Goal: Task Accomplishment & Management: Manage account settings

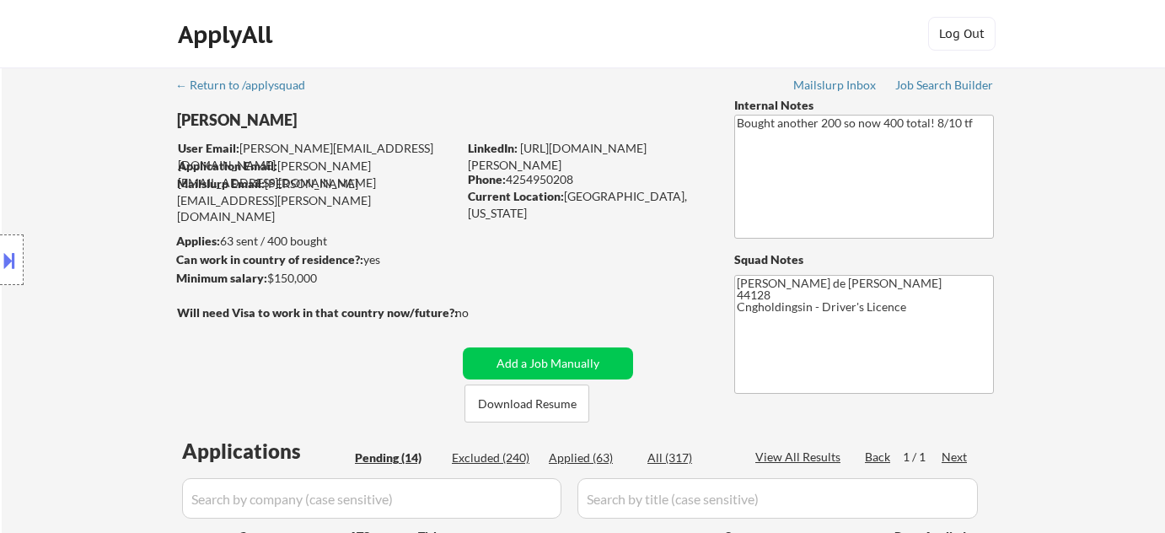
select select ""pending""
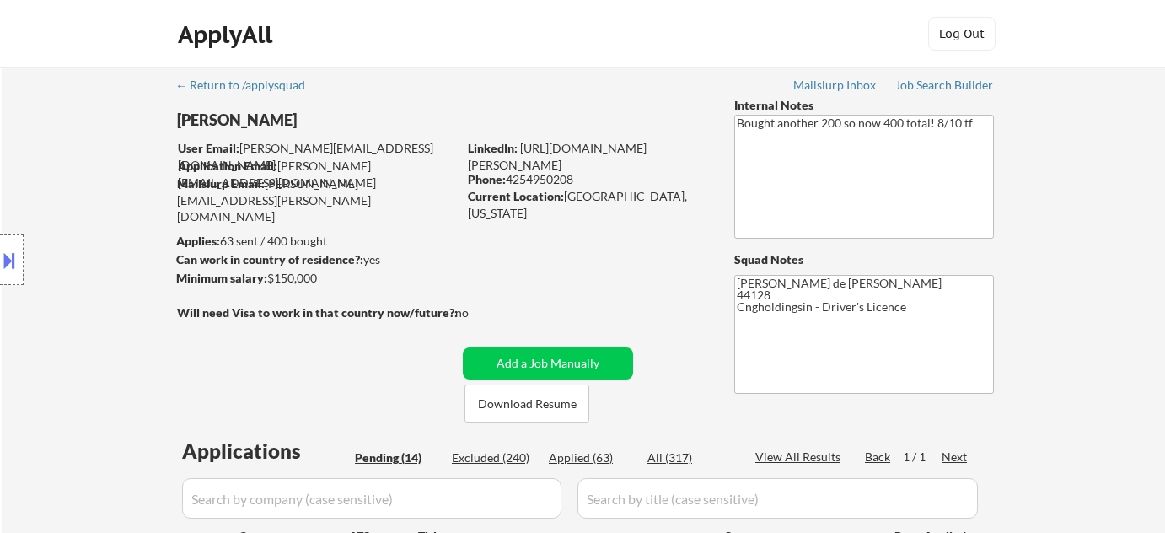
select select ""pending""
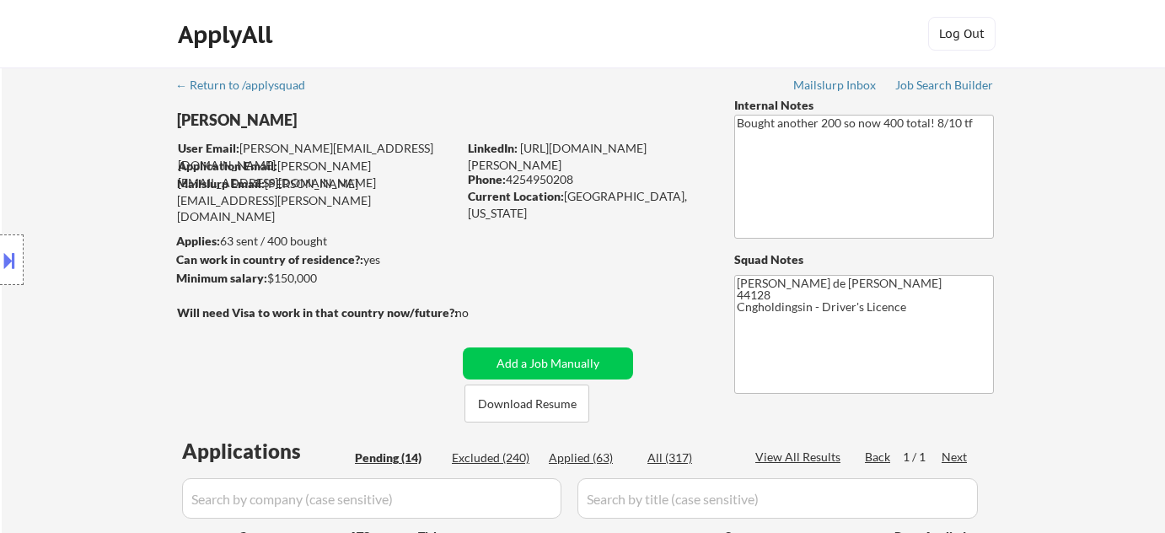
select select ""pending""
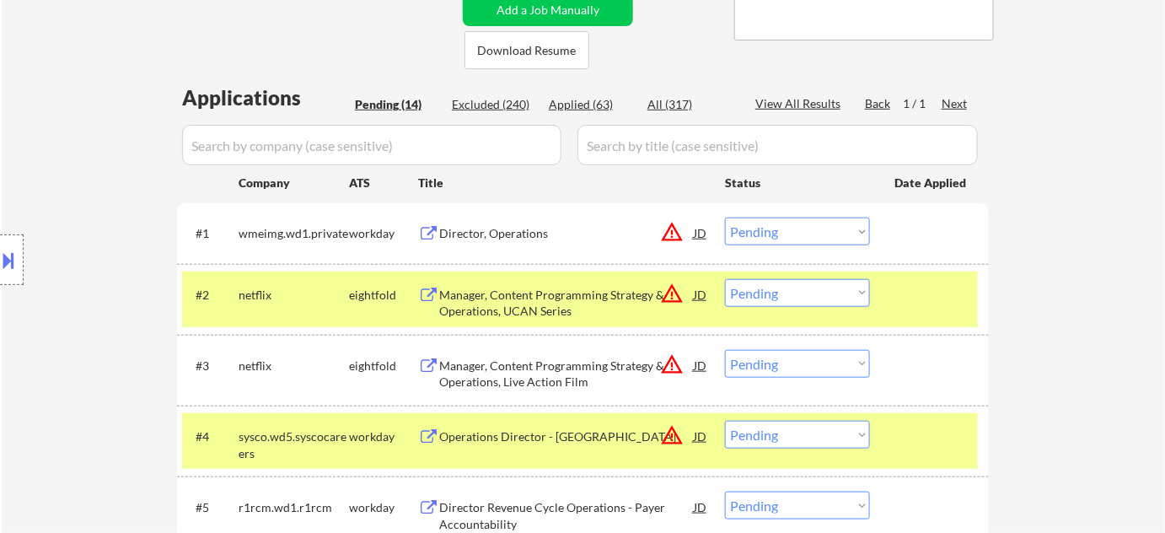
scroll to position [383, 0]
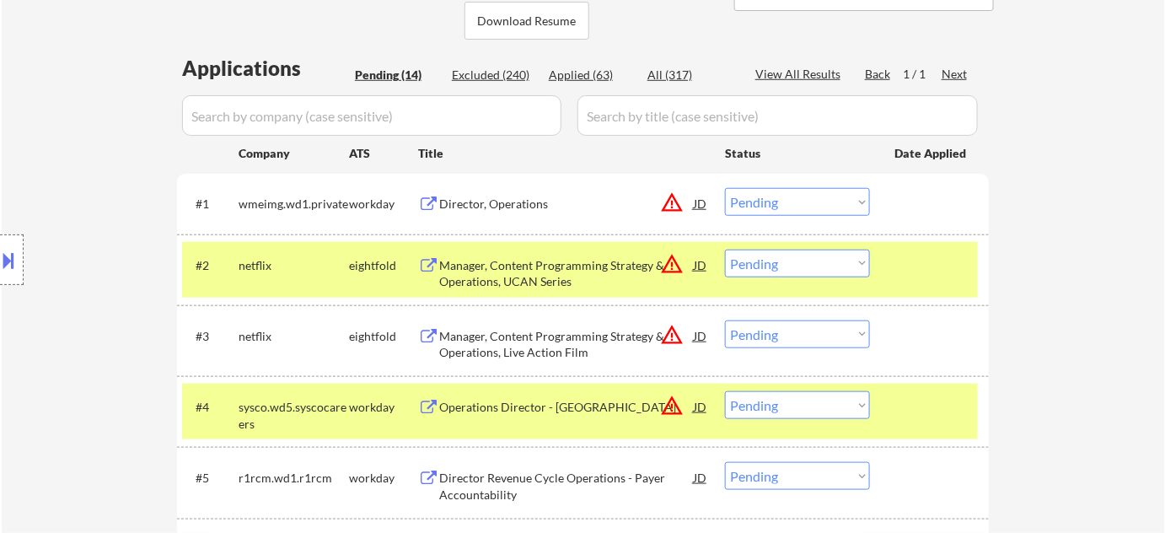
click at [673, 208] on button "warning_amber" at bounding box center [672, 202] width 24 height 24
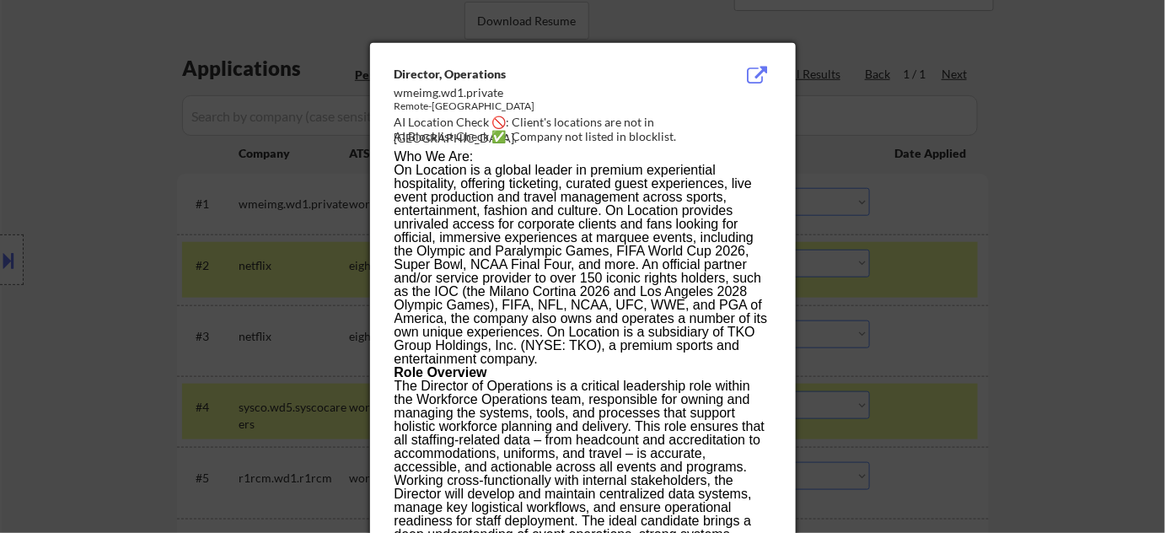
click at [908, 242] on div at bounding box center [582, 266] width 1165 height 533
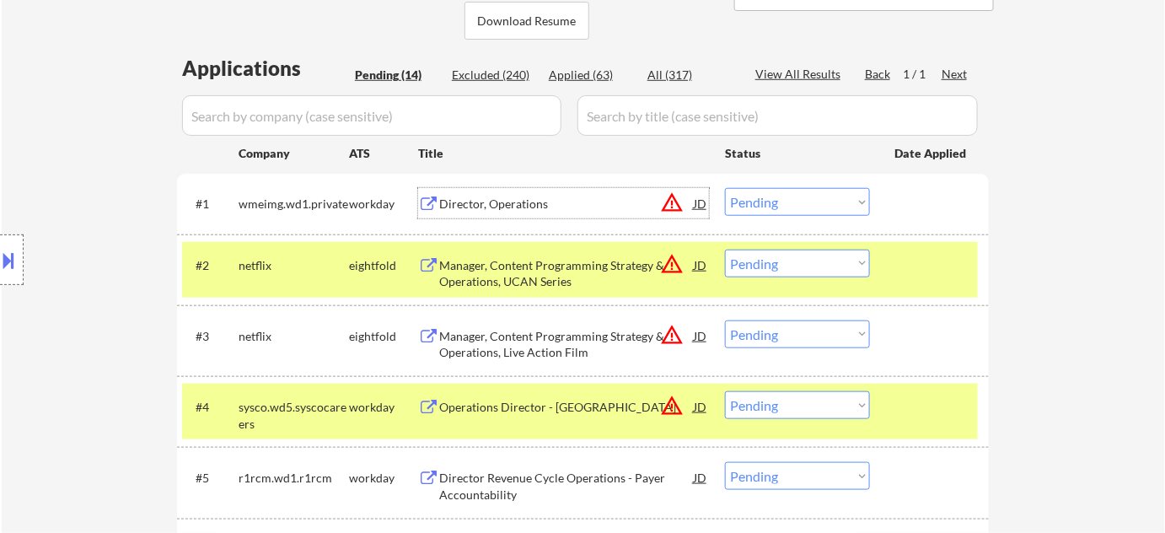
click at [504, 207] on div "Director, Operations" at bounding box center [566, 204] width 255 height 17
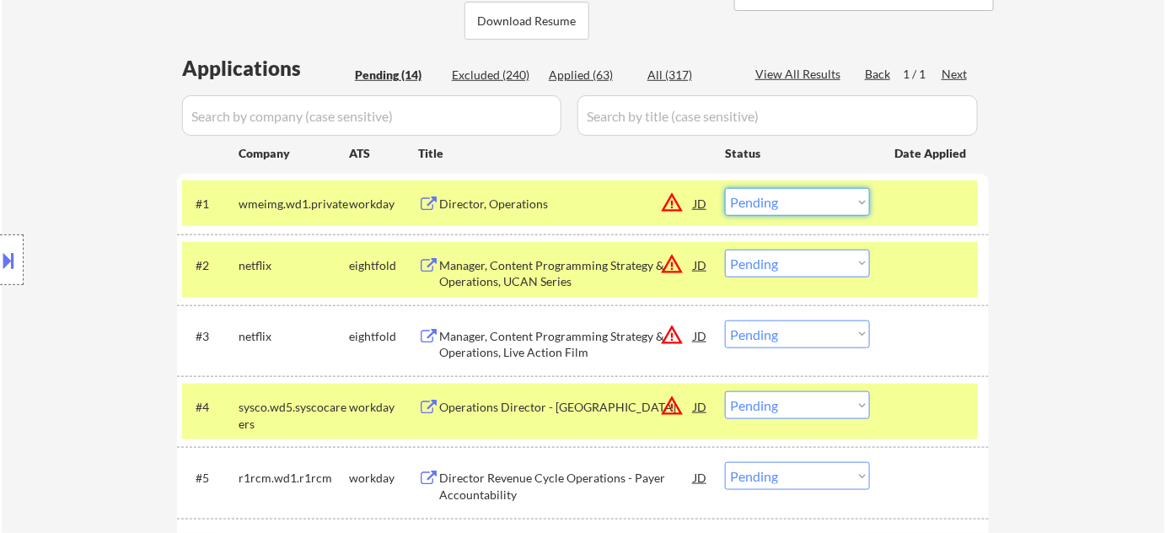
click at [791, 195] on select "Choose an option... Pending Applied Excluded (Questions) Excluded (Expired) Exc…" at bounding box center [797, 202] width 145 height 28
click at [725, 188] on select "Choose an option... Pending Applied Excluded (Questions) Excluded (Expired) Exc…" at bounding box center [797, 202] width 145 height 28
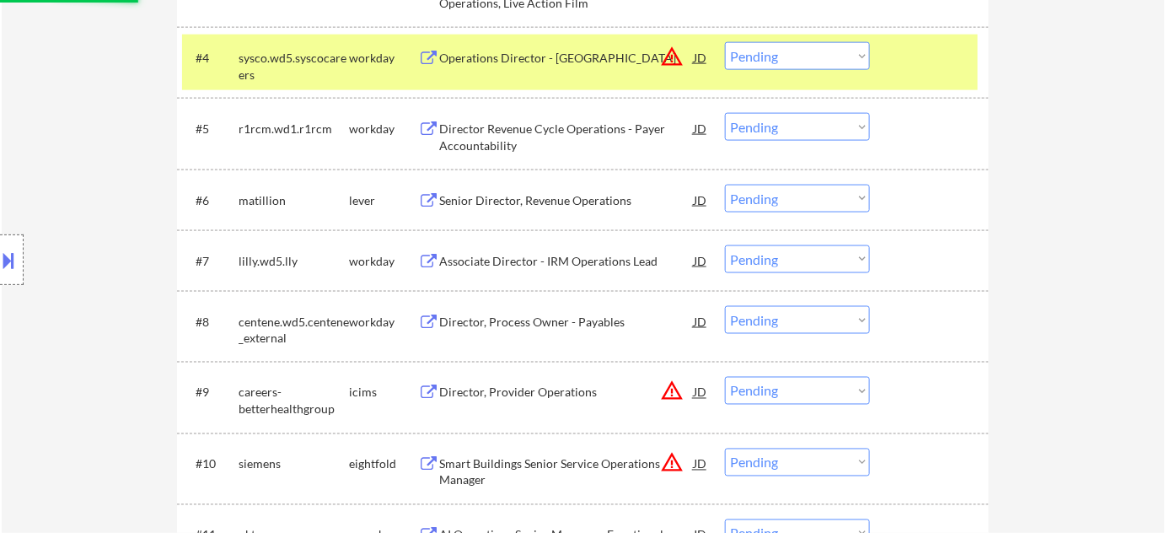
scroll to position [766, 0]
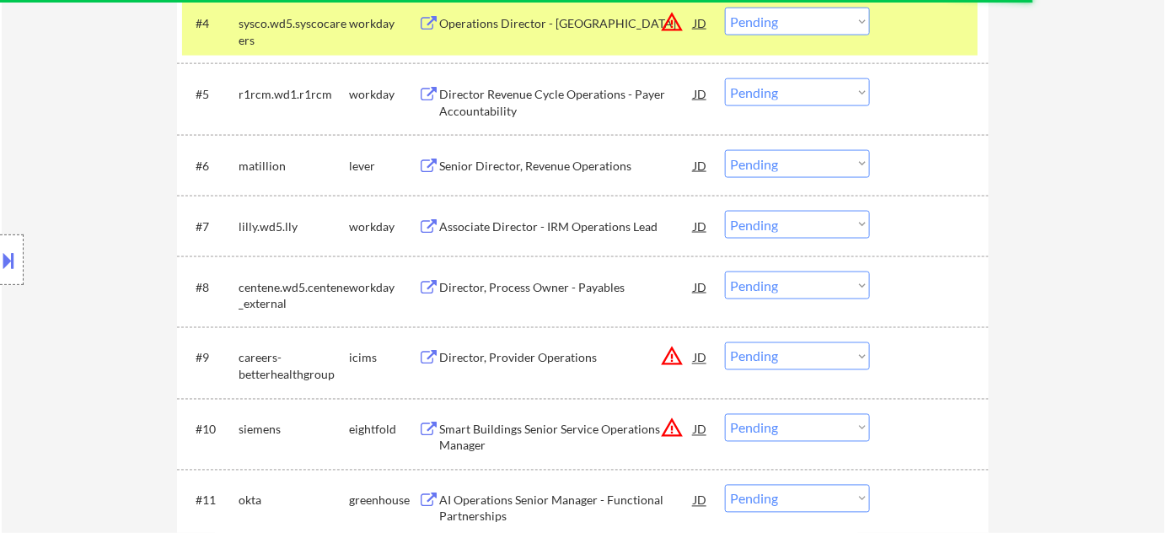
select select ""pending""
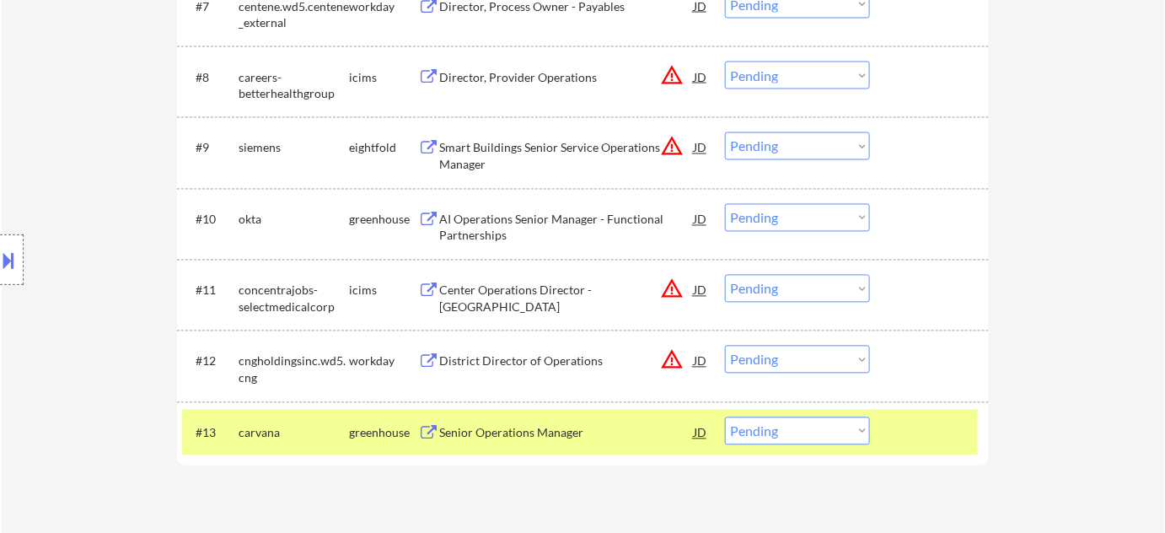
scroll to position [995, 0]
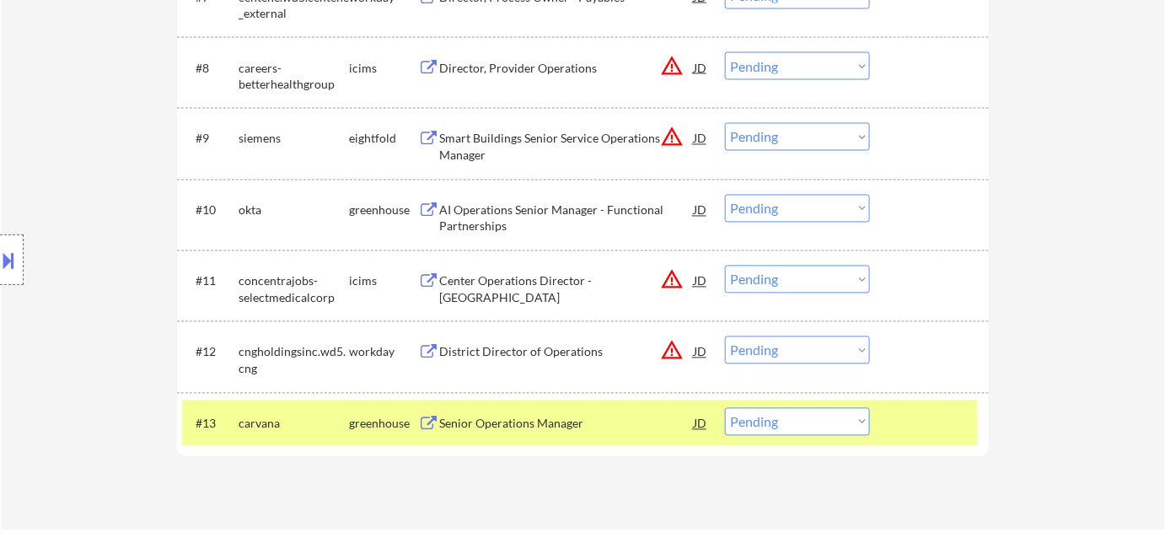
click at [492, 226] on div "AI Operations Senior Manager - Functional Partnerships" at bounding box center [566, 218] width 255 height 33
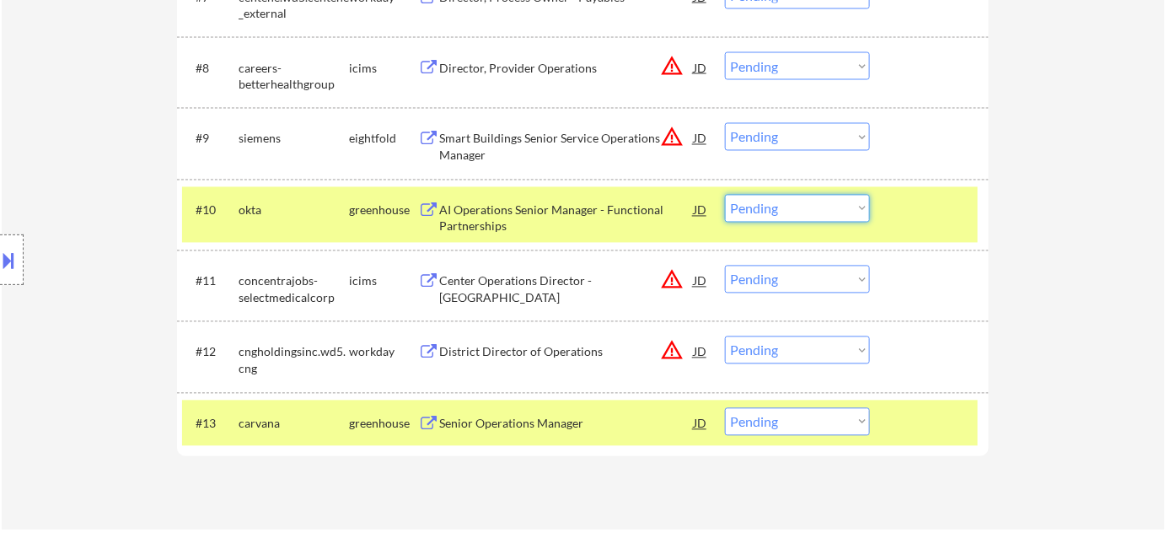
click at [805, 215] on select "Choose an option... Pending Applied Excluded (Questions) Excluded (Expired) Exc…" at bounding box center [797, 209] width 145 height 28
click at [725, 195] on select "Choose an option... Pending Applied Excluded (Questions) Excluded (Expired) Exc…" at bounding box center [797, 209] width 145 height 28
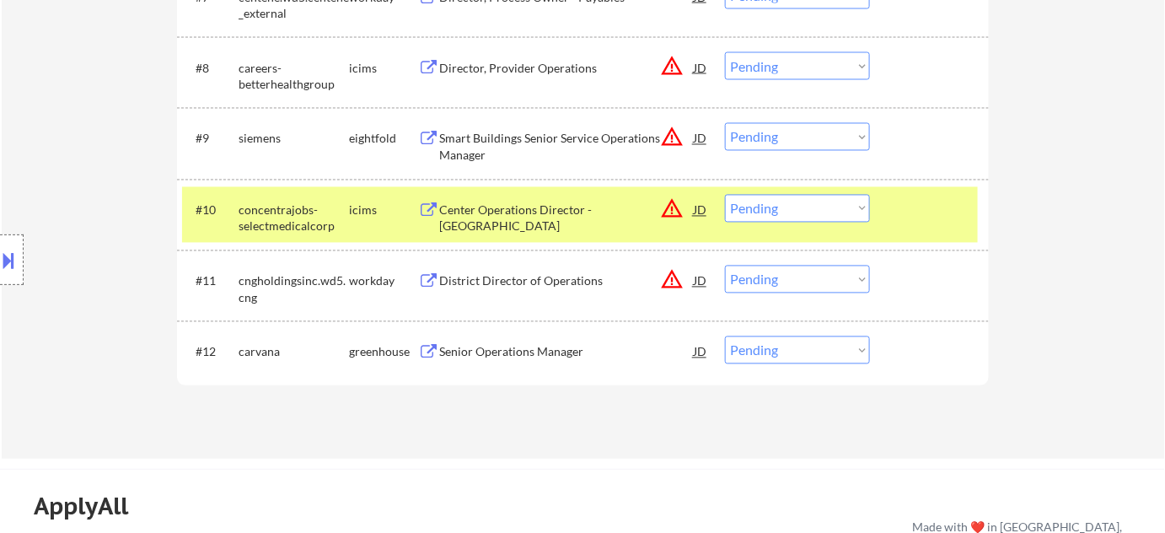
click at [587, 215] on div "Center Operations Director - [GEOGRAPHIC_DATA]" at bounding box center [566, 218] width 255 height 33
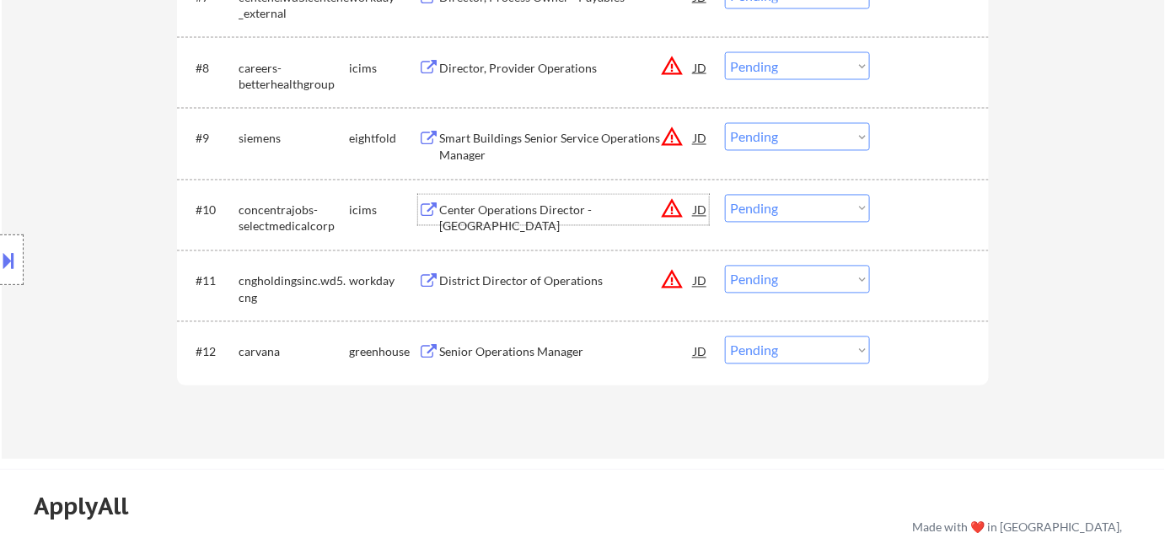
click at [739, 210] on select "Choose an option... Pending Applied Excluded (Questions) Excluded (Expired) Exc…" at bounding box center [797, 209] width 145 height 28
click at [725, 195] on select "Choose an option... Pending Applied Excluded (Questions) Excluded (Expired) Exc…" at bounding box center [797, 209] width 145 height 28
select select ""pending""
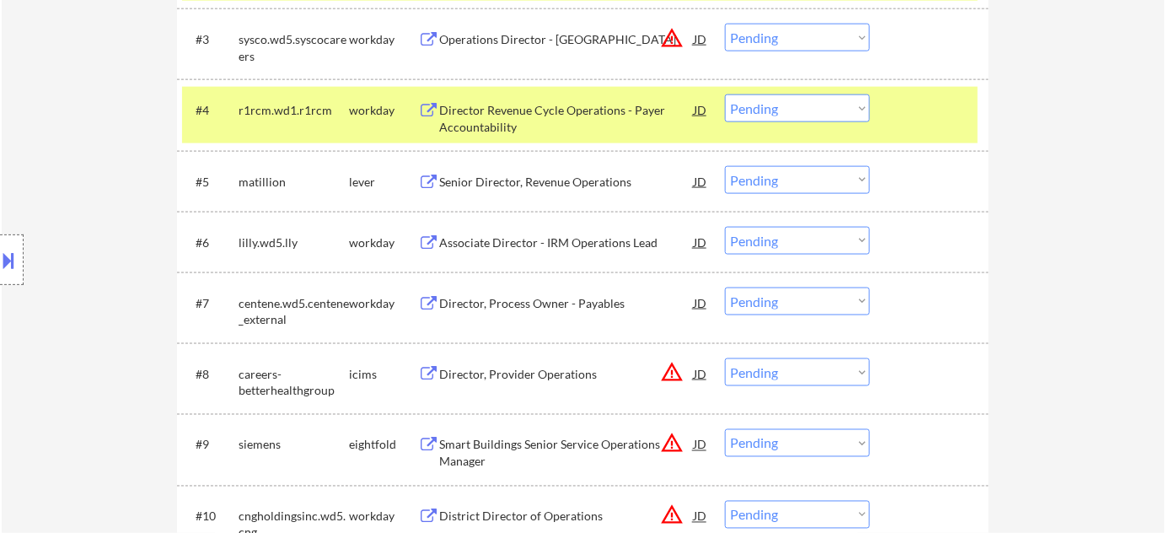
scroll to position [613, 0]
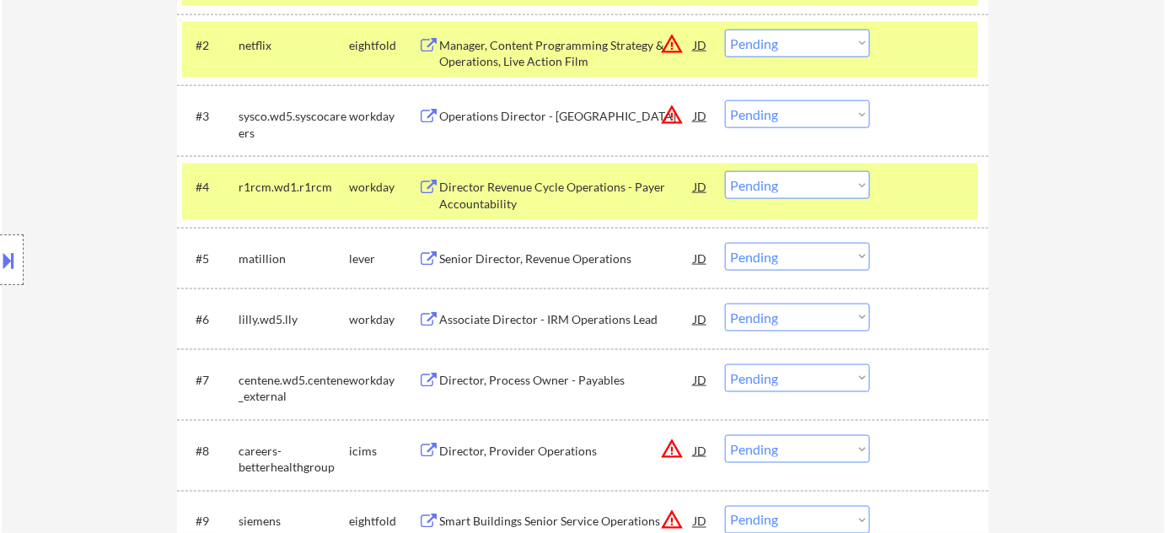
click at [523, 194] on div "Director Revenue Cycle Operations - Payer Accountability" at bounding box center [566, 195] width 255 height 33
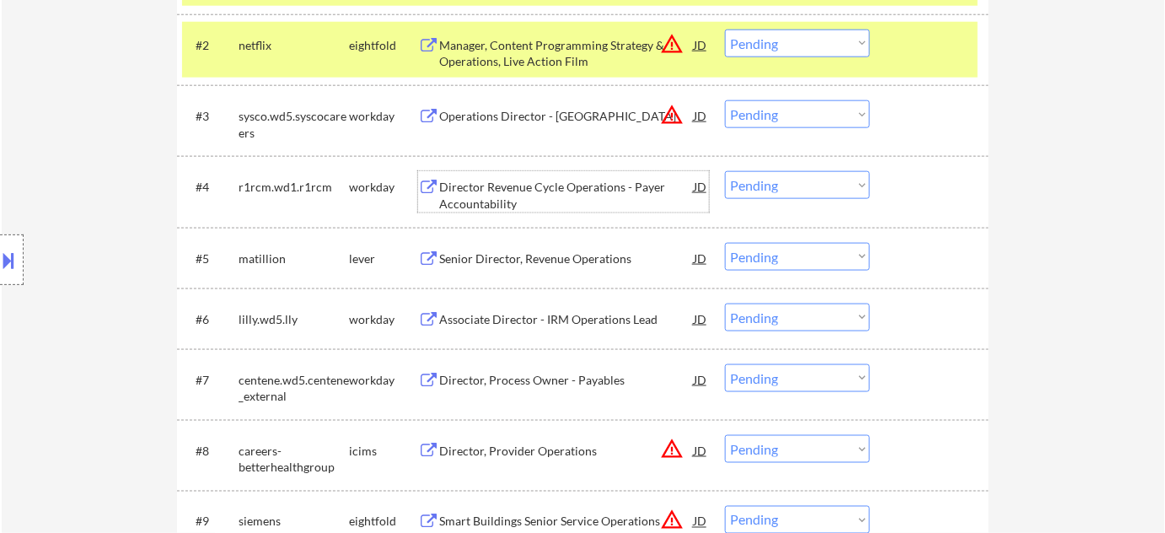
click at [760, 183] on select "Choose an option... Pending Applied Excluded (Questions) Excluded (Expired) Exc…" at bounding box center [797, 185] width 145 height 28
click at [725, 171] on select "Choose an option... Pending Applied Excluded (Questions) Excluded (Expired) Exc…" at bounding box center [797, 185] width 145 height 28
select select ""pending""
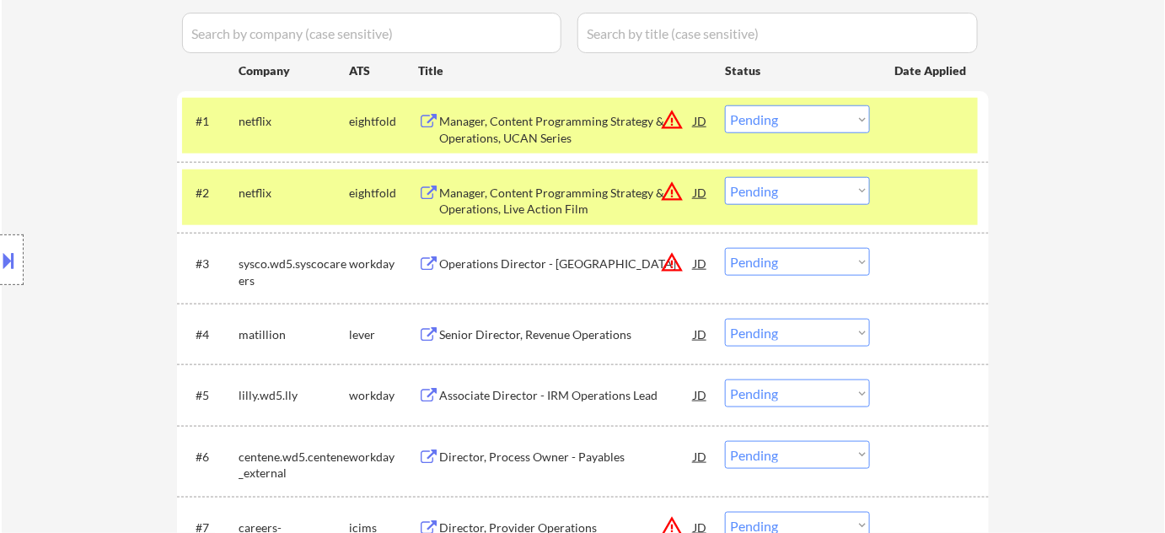
scroll to position [306, 0]
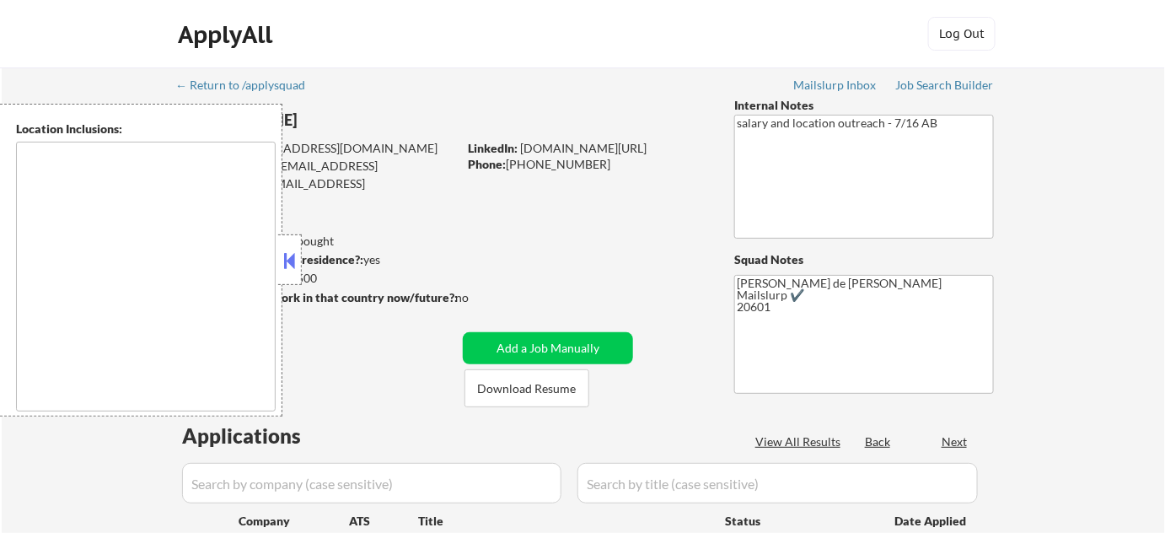
type textarea "[GEOGRAPHIC_DATA], [GEOGRAPHIC_DATA] [GEOGRAPHIC_DATA], [GEOGRAPHIC_DATA] [GEOG…"
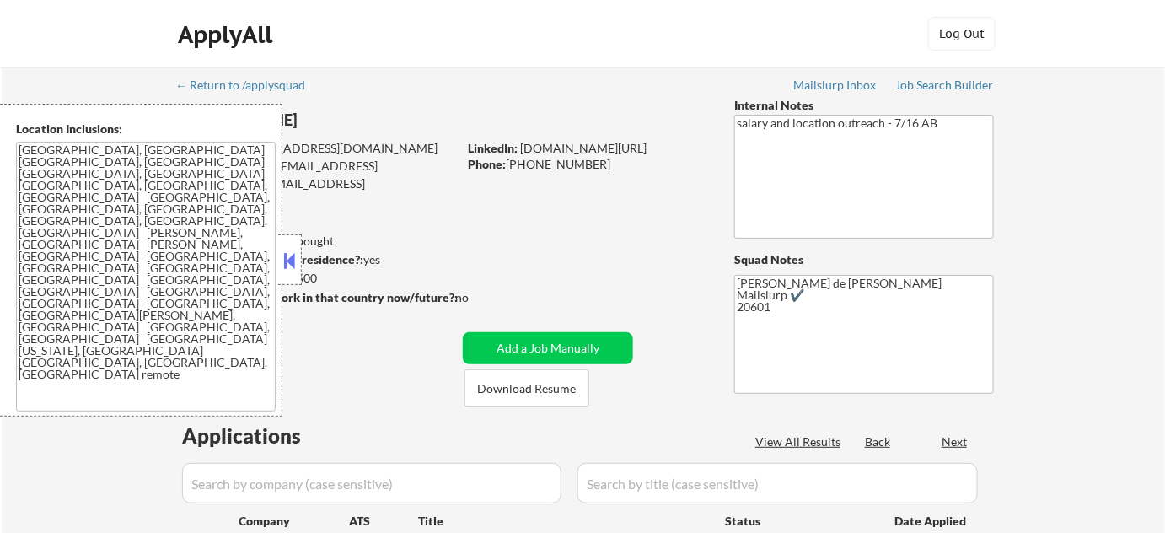
select select ""pending""
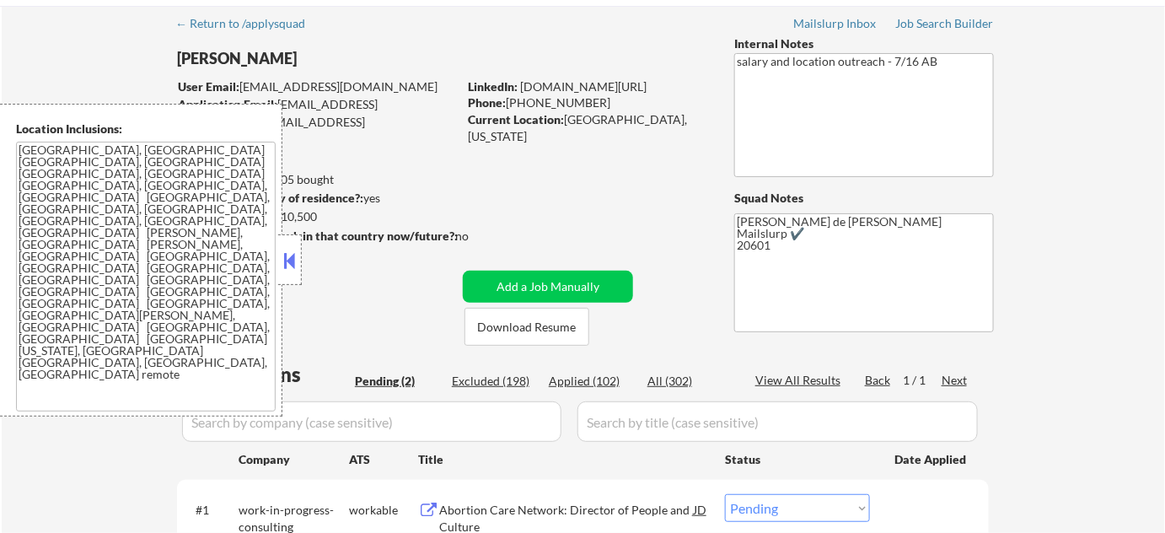
scroll to position [306, 0]
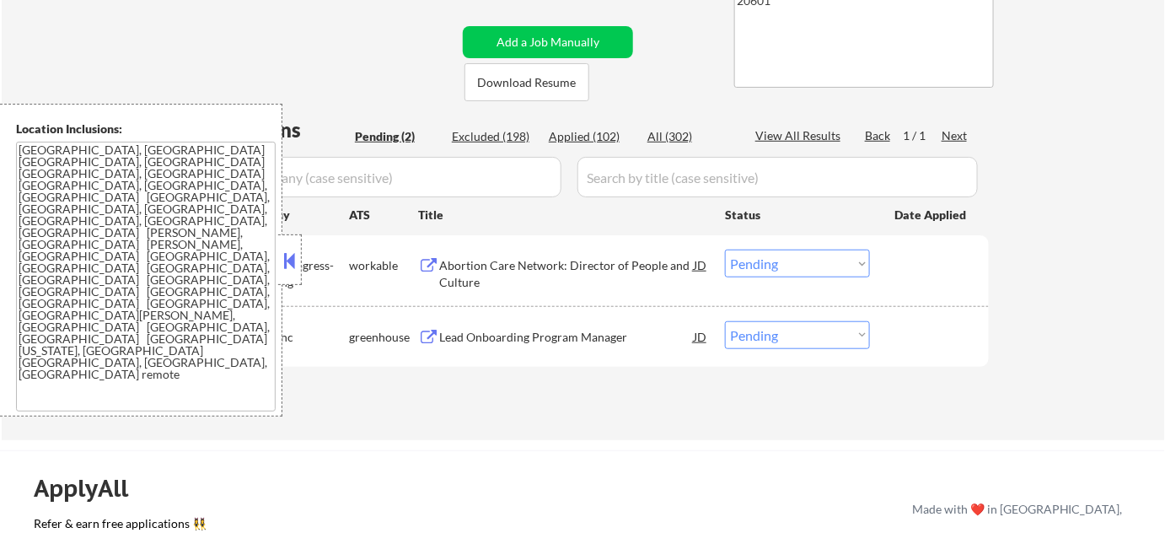
click at [293, 271] on button at bounding box center [290, 260] width 19 height 25
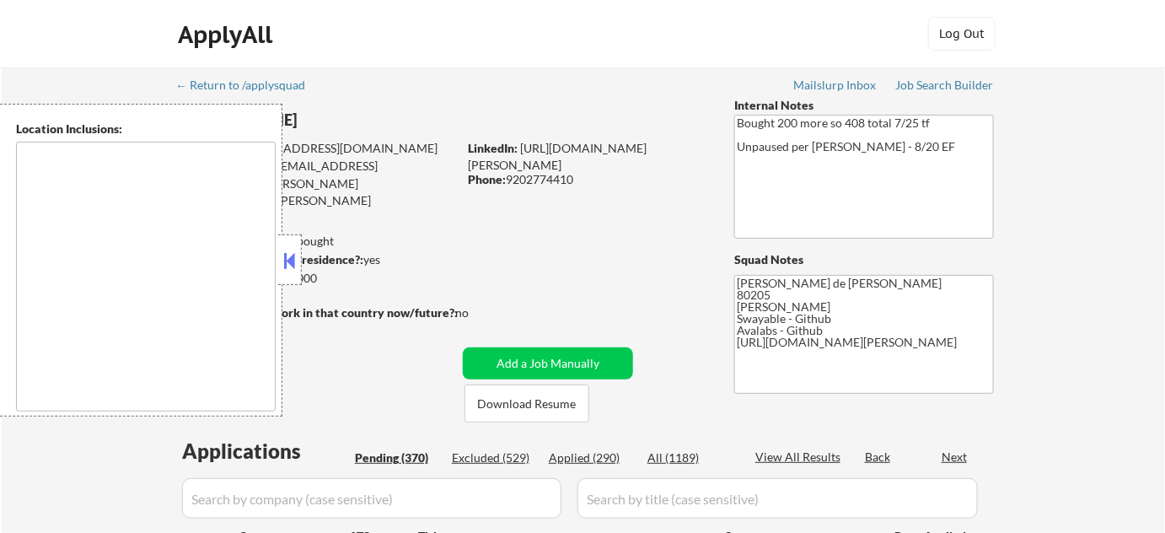
type textarea "[GEOGRAPHIC_DATA], [GEOGRAPHIC_DATA] [GEOGRAPHIC_DATA], [GEOGRAPHIC_DATA], [GEO…"
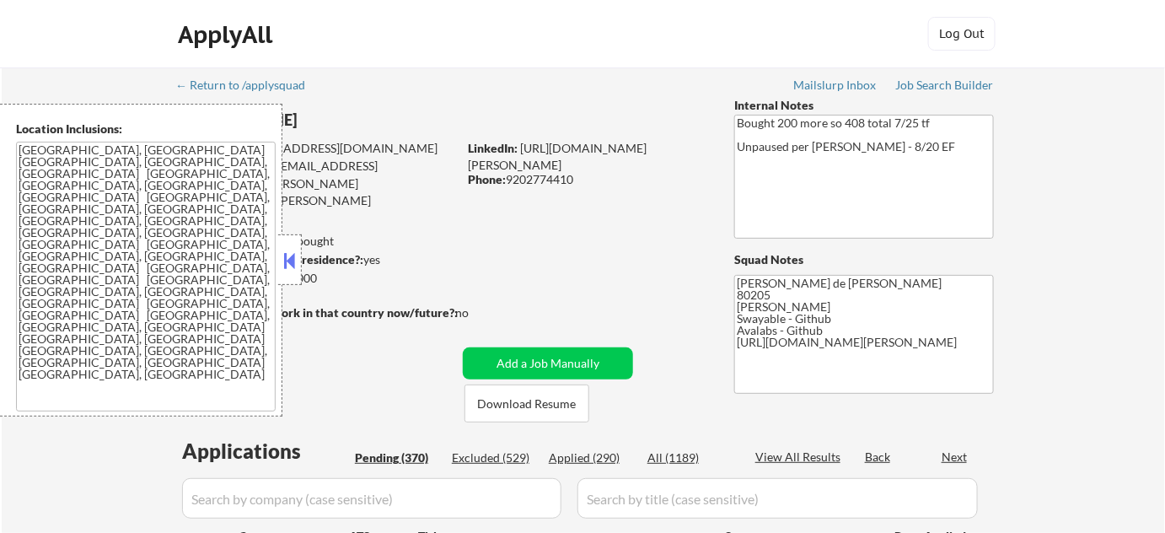
select select ""pending""
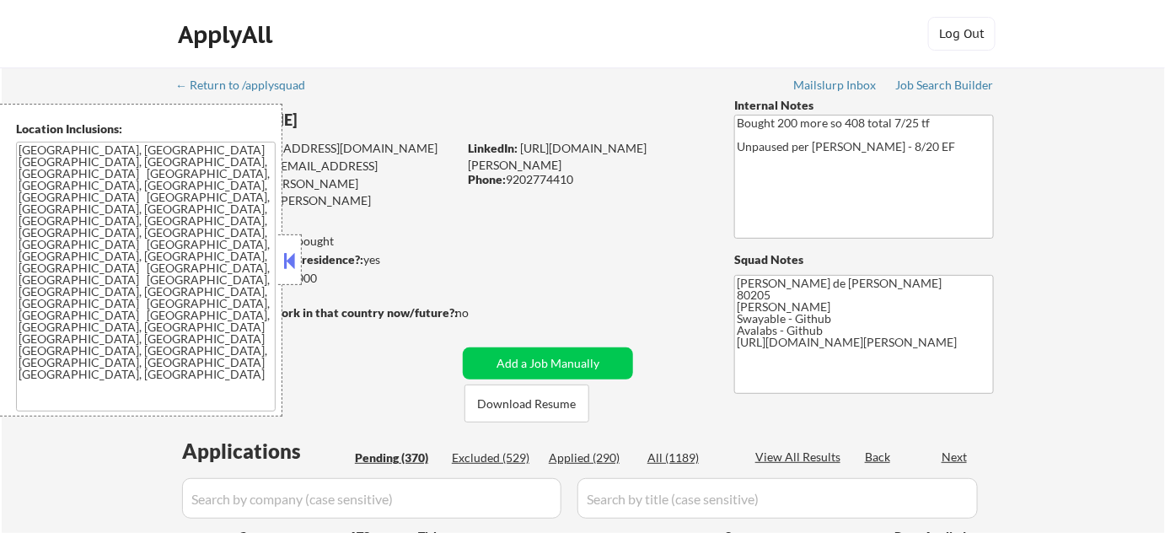
select select ""pending""
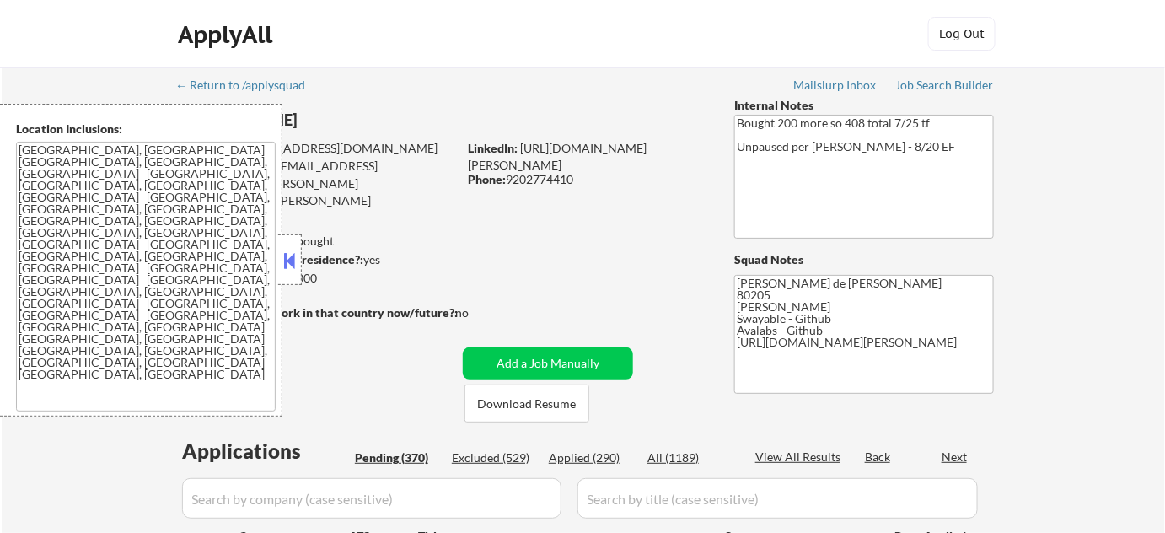
select select ""pending""
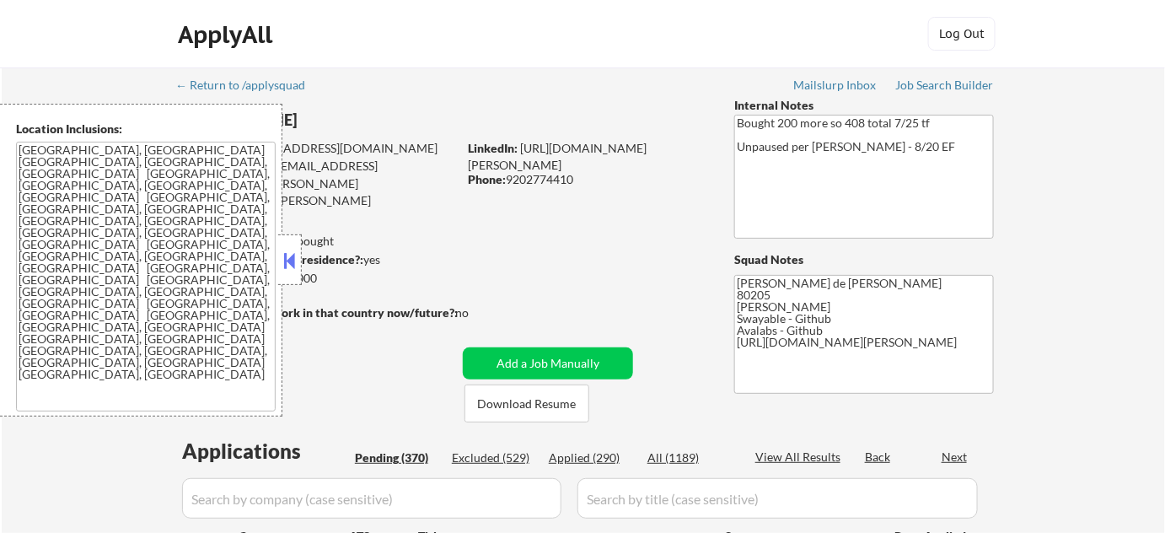
select select ""pending""
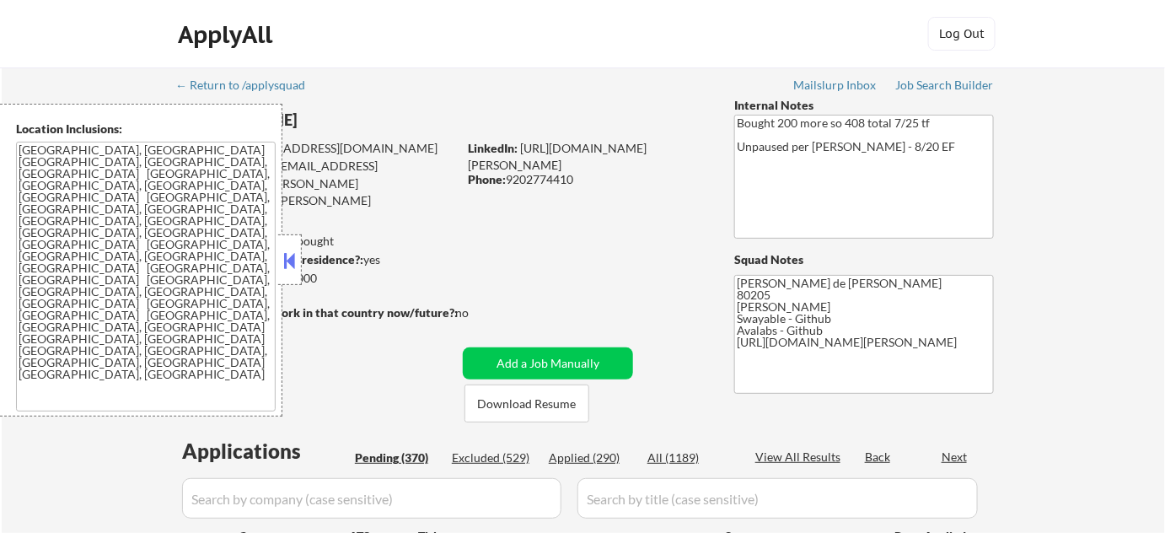
select select ""pending""
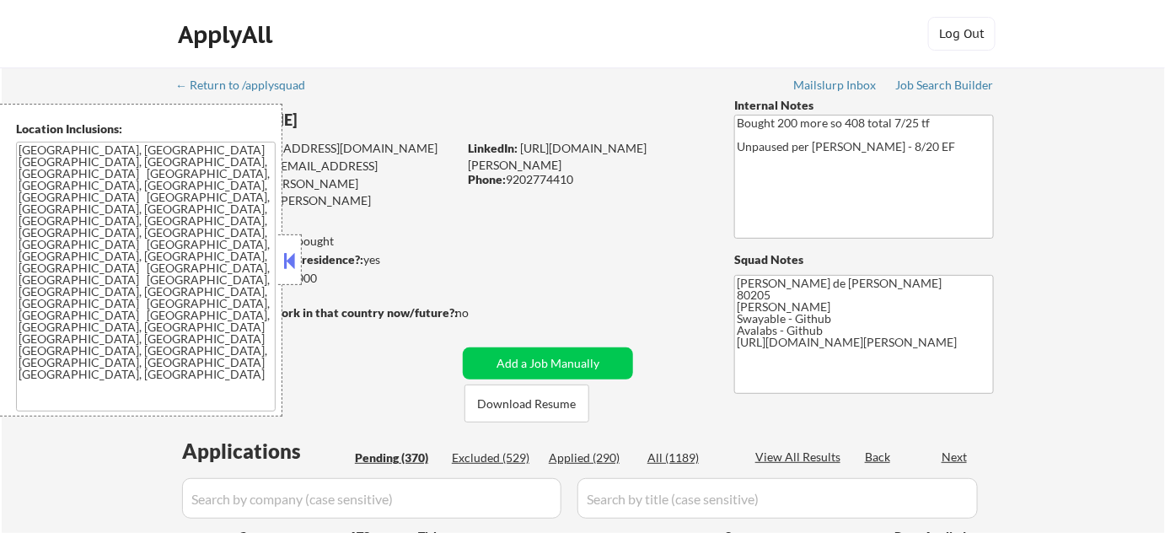
select select ""pending""
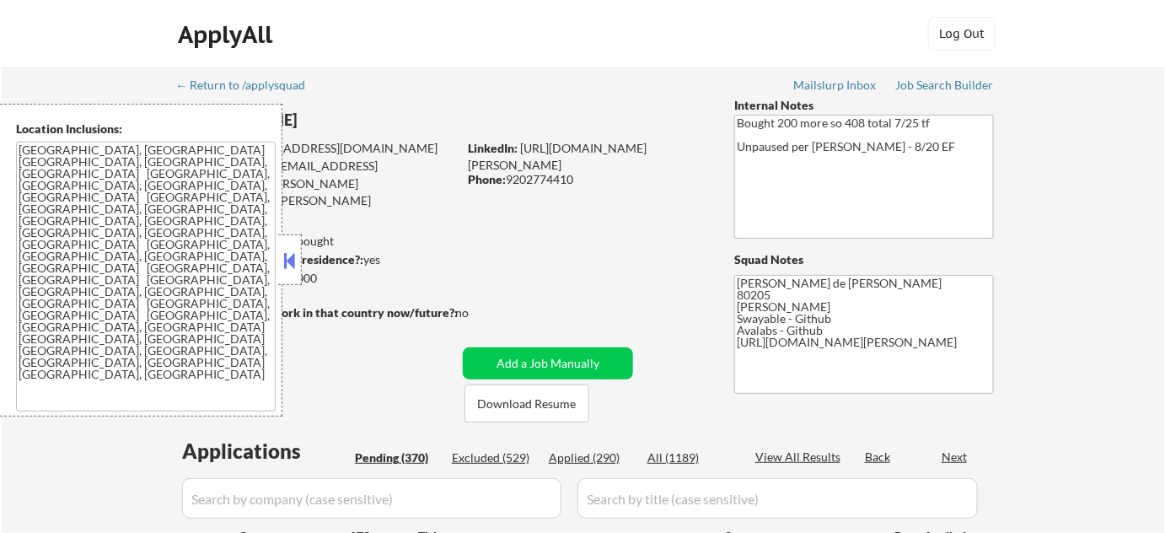
select select ""pending""
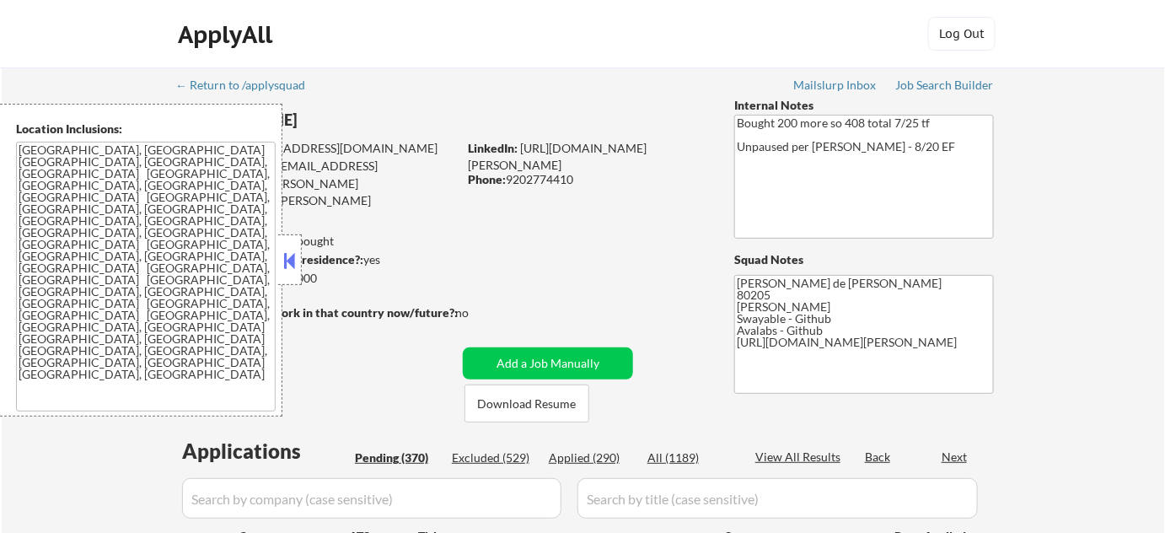
select select ""pending""
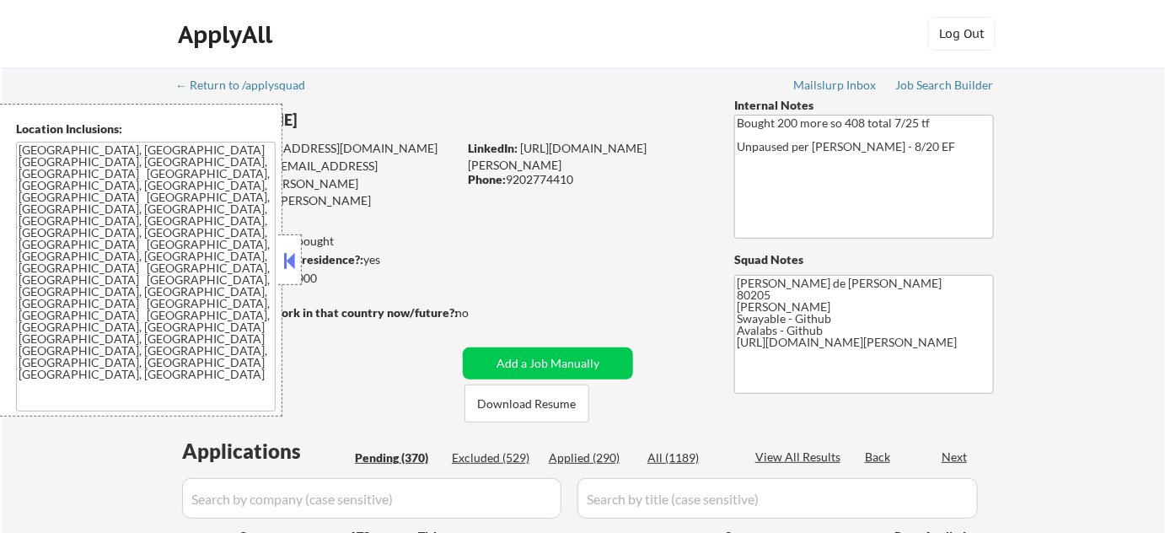
select select ""pending""
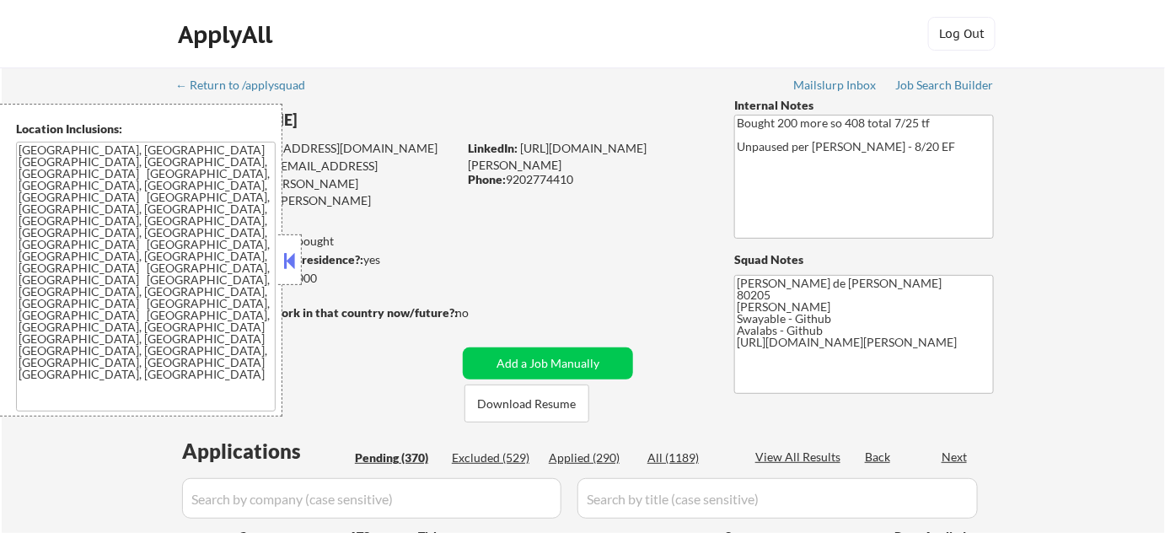
select select ""pending""
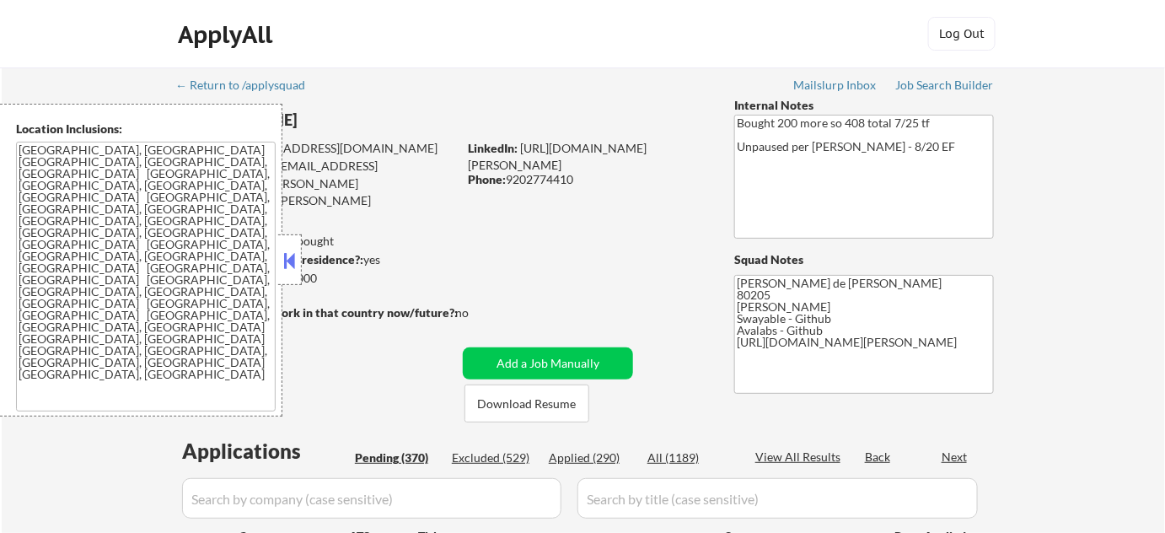
select select ""pending""
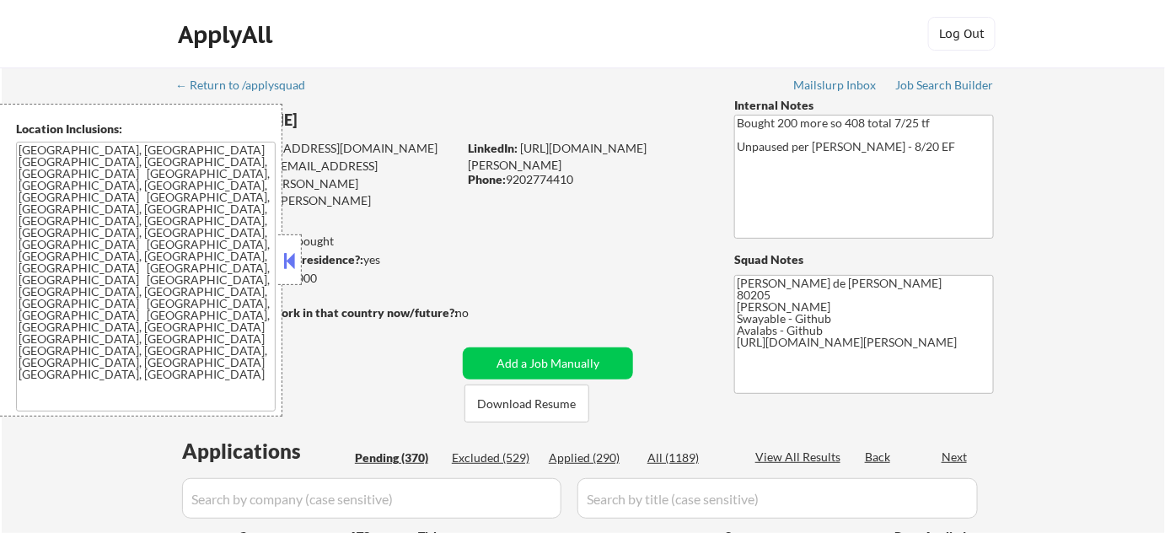
select select ""pending""
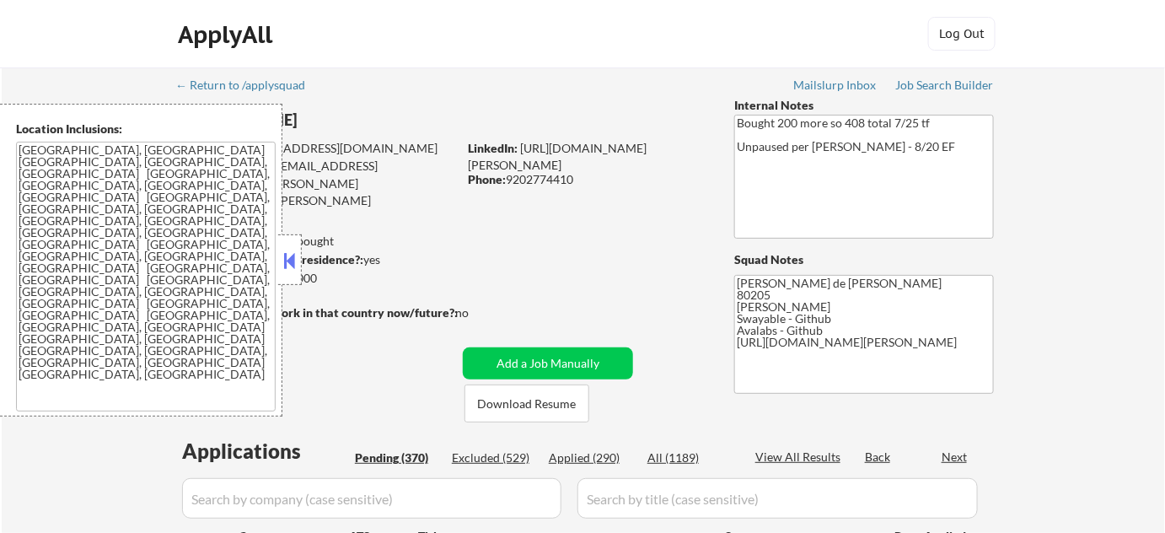
select select ""pending""
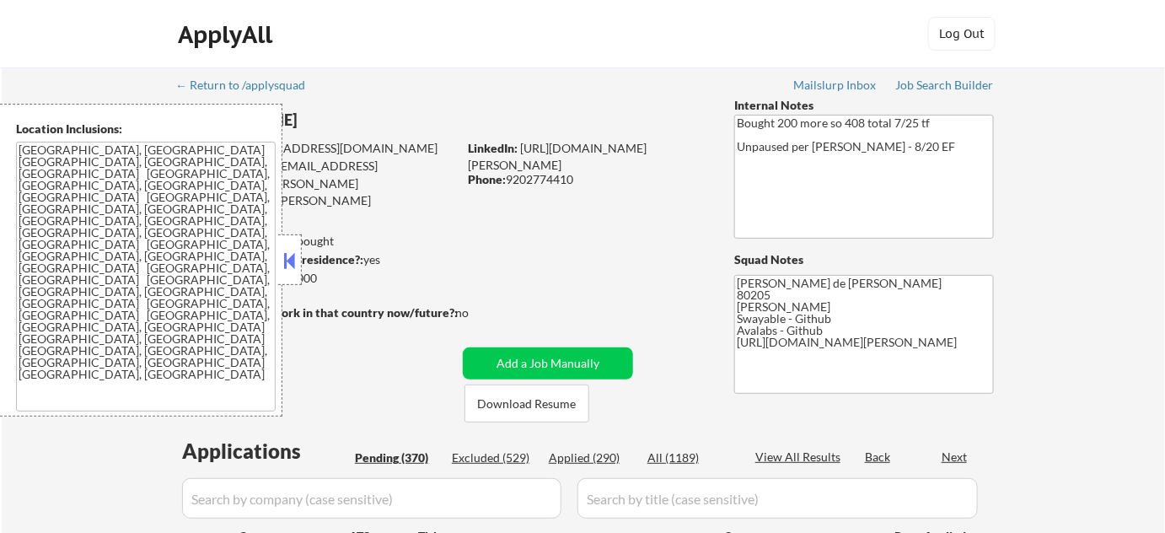
select select ""pending""
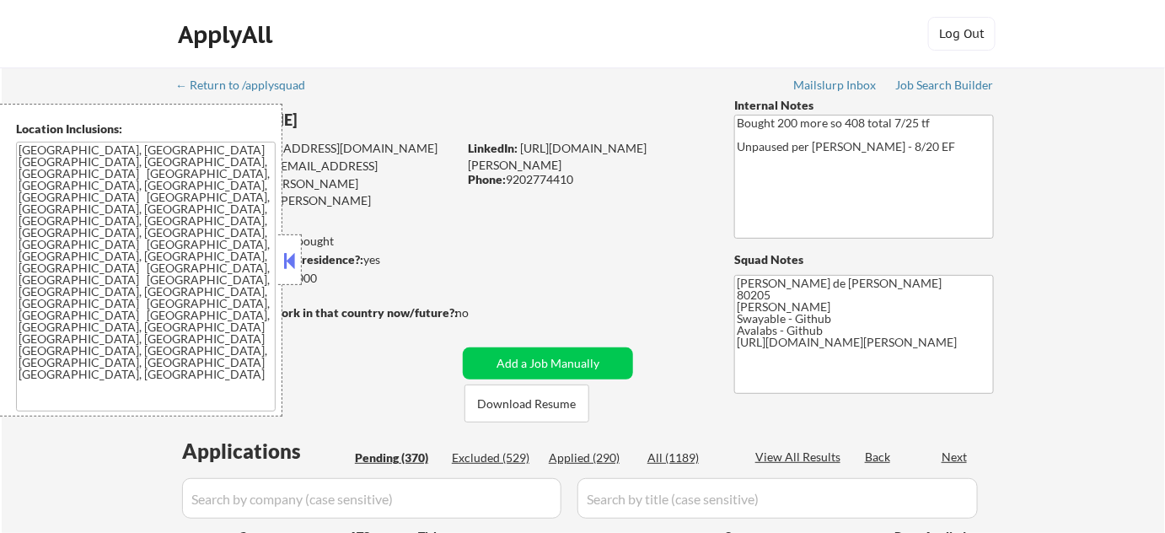
select select ""pending""
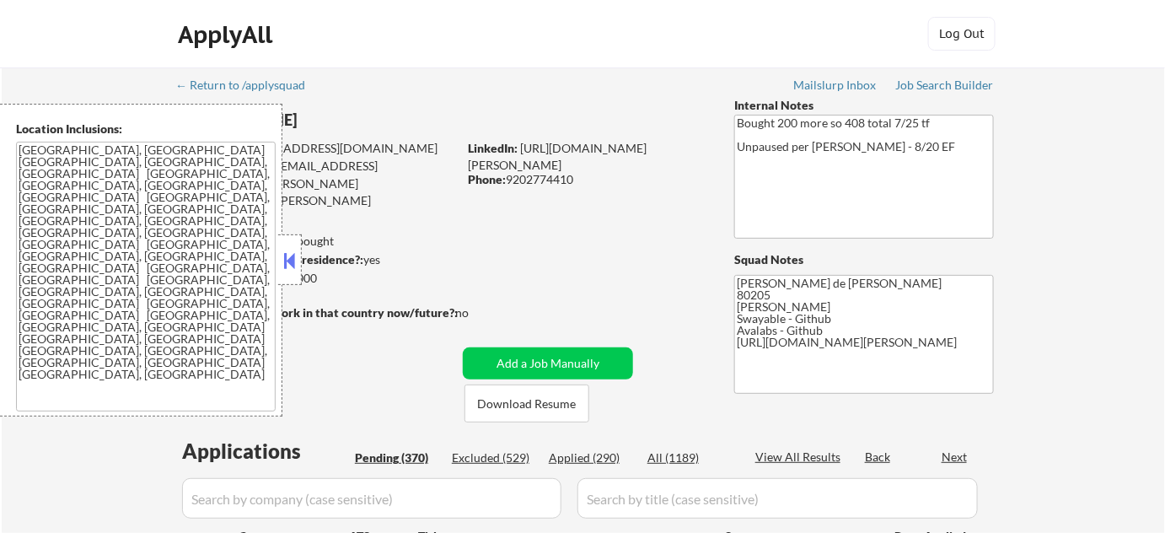
select select ""pending""
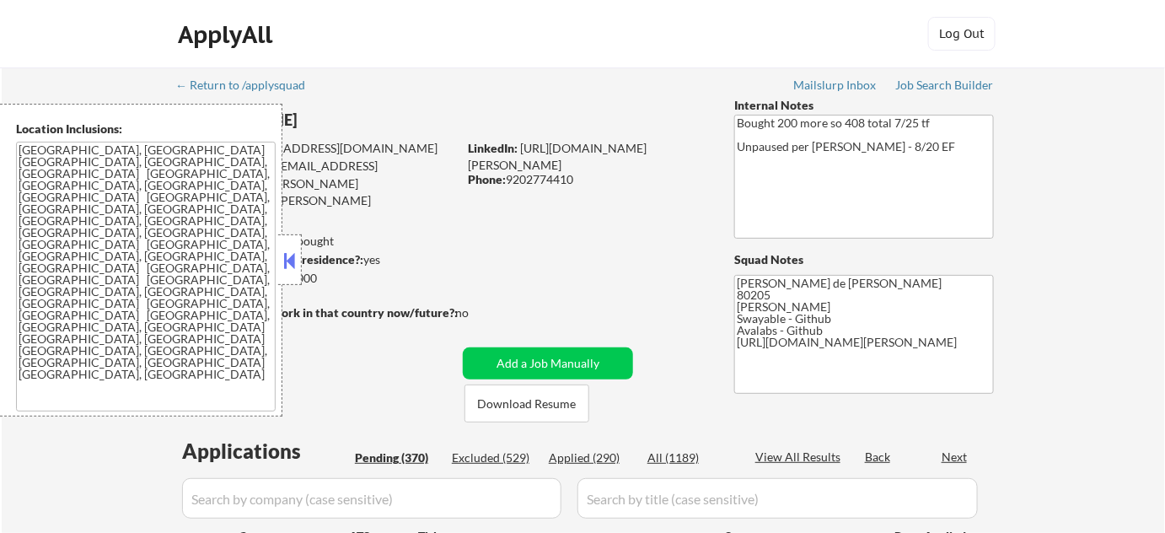
select select ""pending""
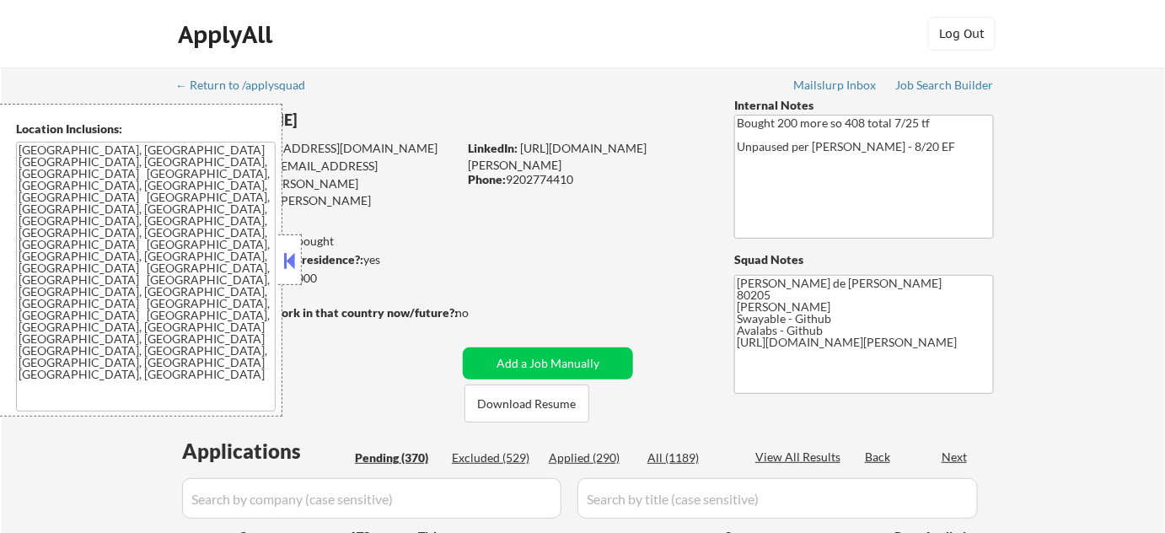
select select ""pending""
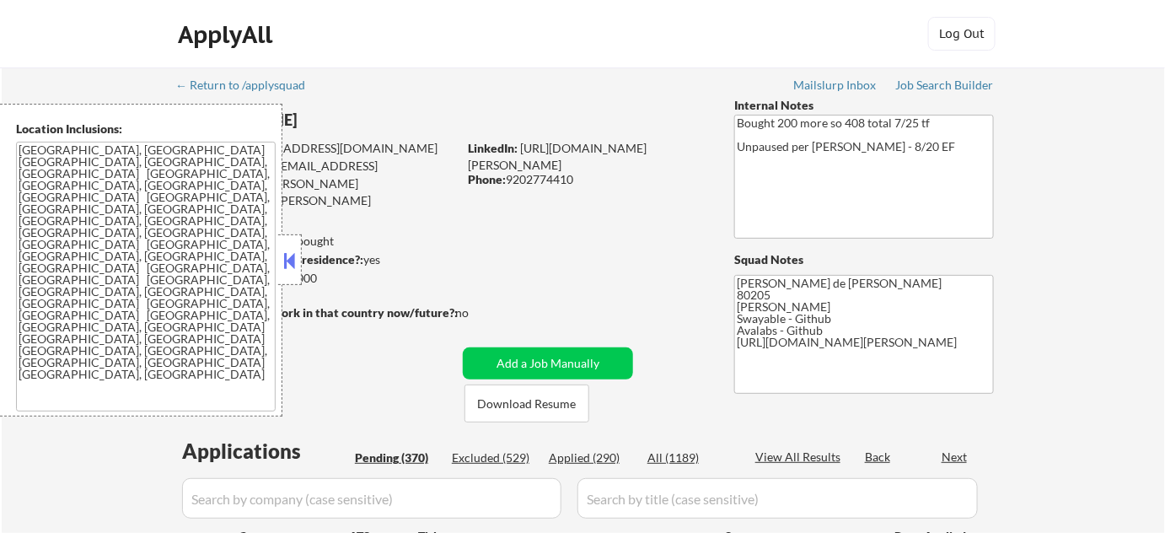
select select ""pending""
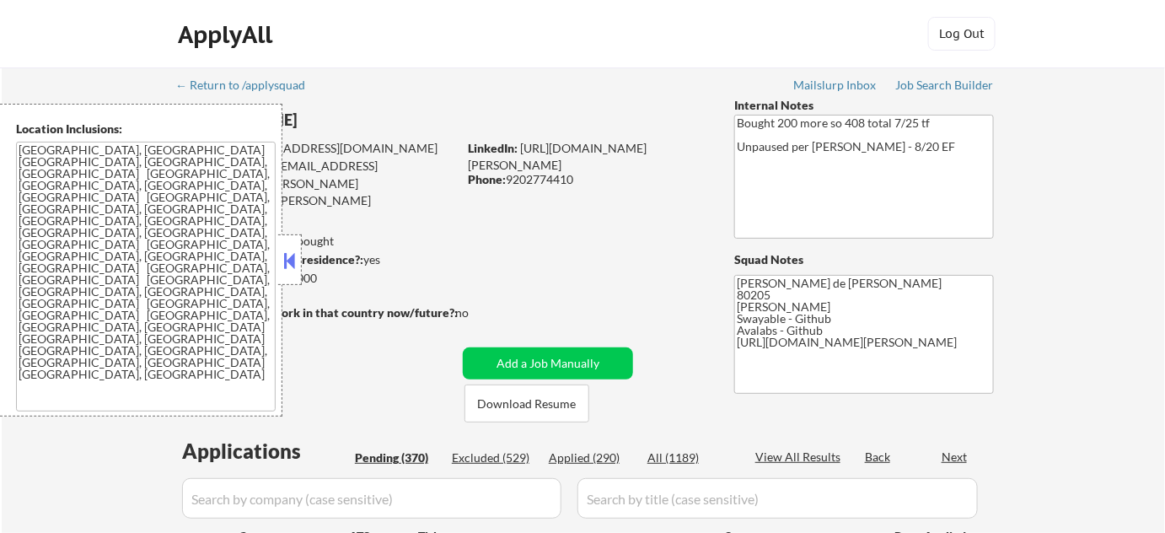
select select ""pending""
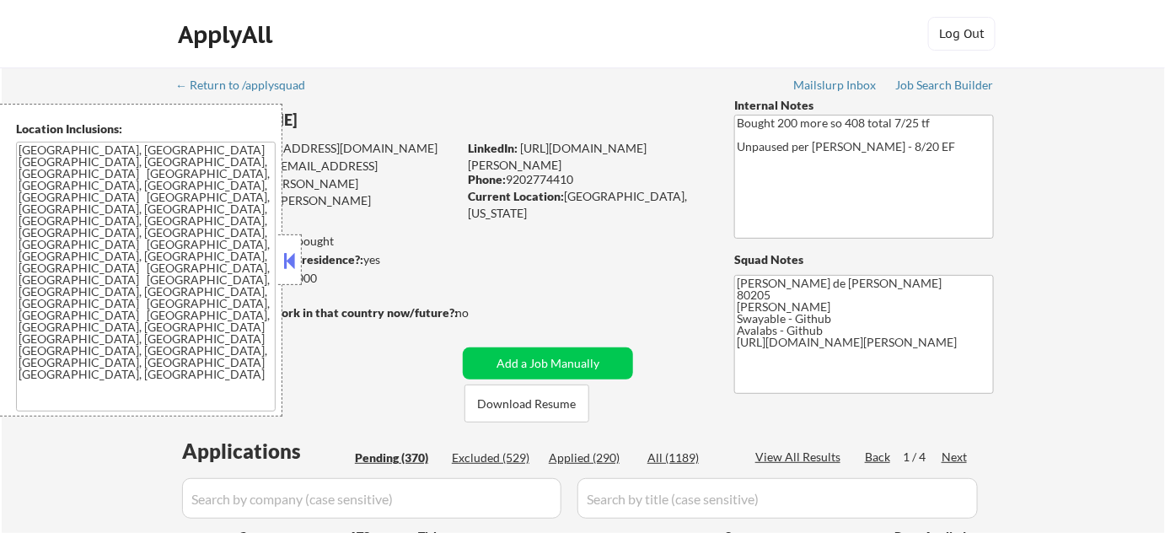
scroll to position [306, 0]
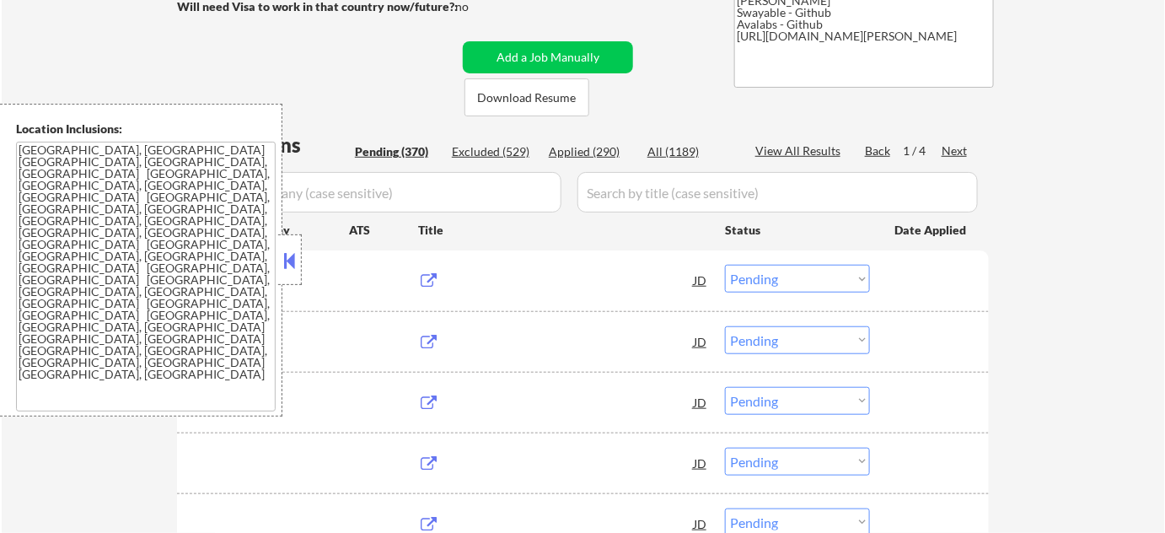
click at [290, 249] on button at bounding box center [290, 260] width 19 height 25
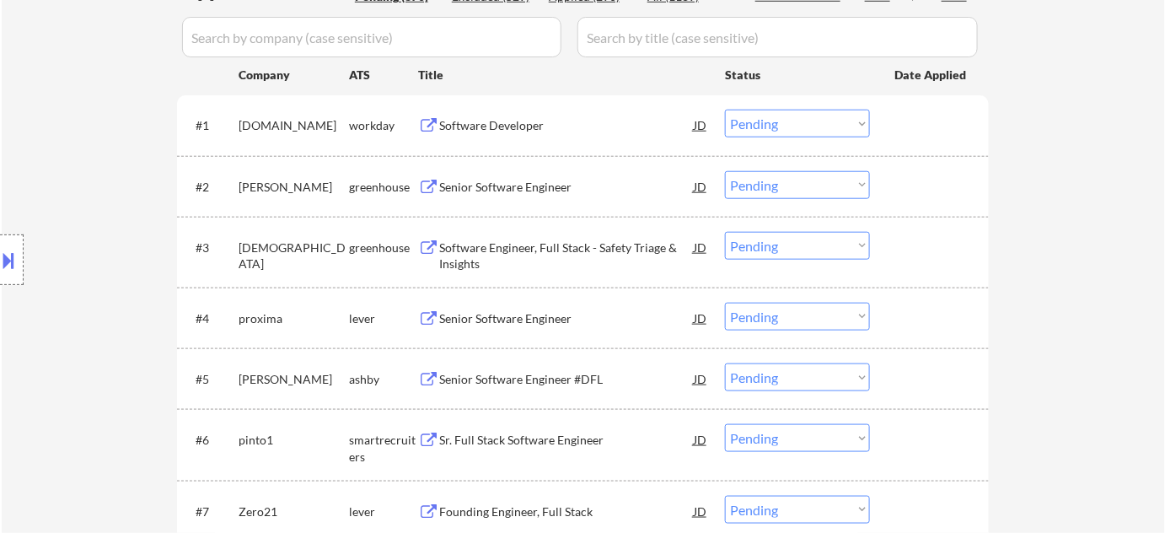
scroll to position [459, 0]
click at [496, 131] on div "Software Developer" at bounding box center [566, 127] width 255 height 17
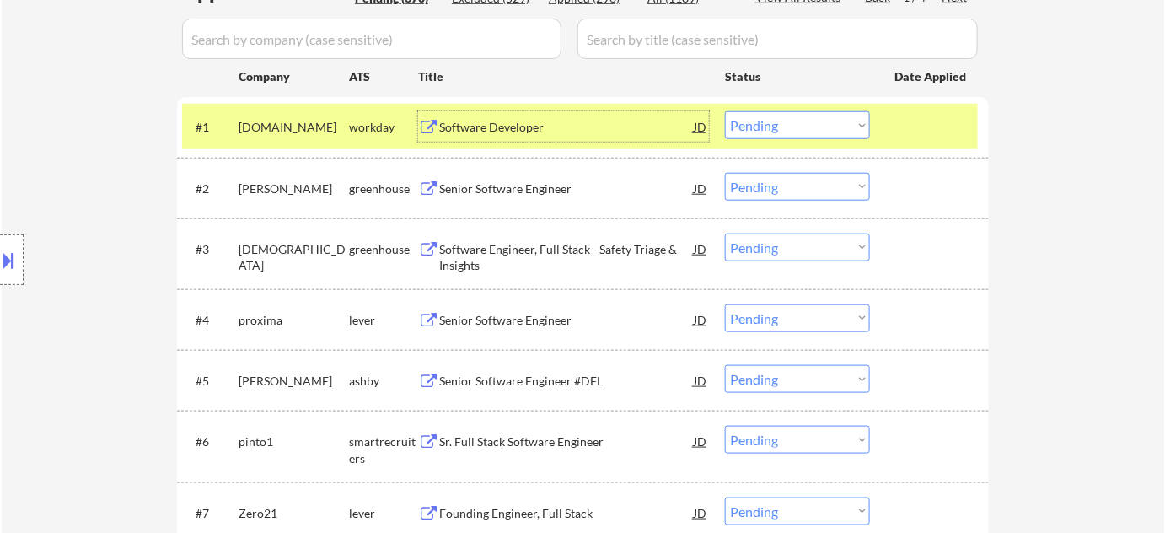
click at [746, 127] on select "Choose an option... Pending Applied Excluded (Questions) Excluded (Expired) Exc…" at bounding box center [797, 125] width 145 height 28
click at [725, 111] on select "Choose an option... Pending Applied Excluded (Questions) Excluded (Expired) Exc…" at bounding box center [797, 125] width 145 height 28
select select ""pending""
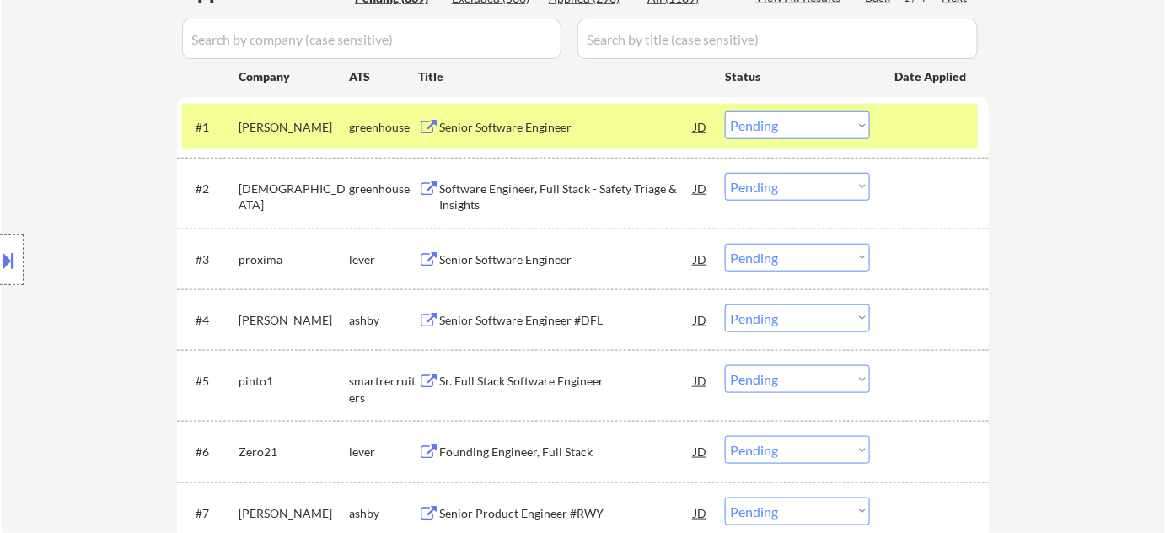
click at [477, 264] on div "Senior Software Engineer" at bounding box center [566, 259] width 255 height 17
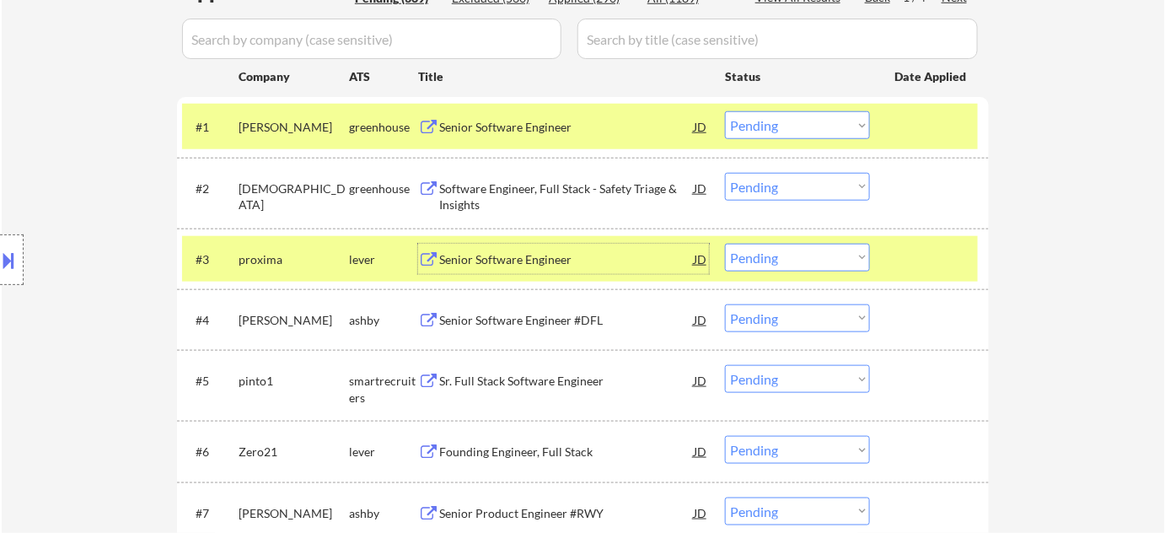
click at [769, 246] on select "Choose an option... Pending Applied Excluded (Questions) Excluded (Expired) Exc…" at bounding box center [797, 258] width 145 height 28
click at [725, 244] on select "Choose an option... Pending Applied Excluded (Questions) Excluded (Expired) Exc…" at bounding box center [797, 258] width 145 height 28
select select ""pending""
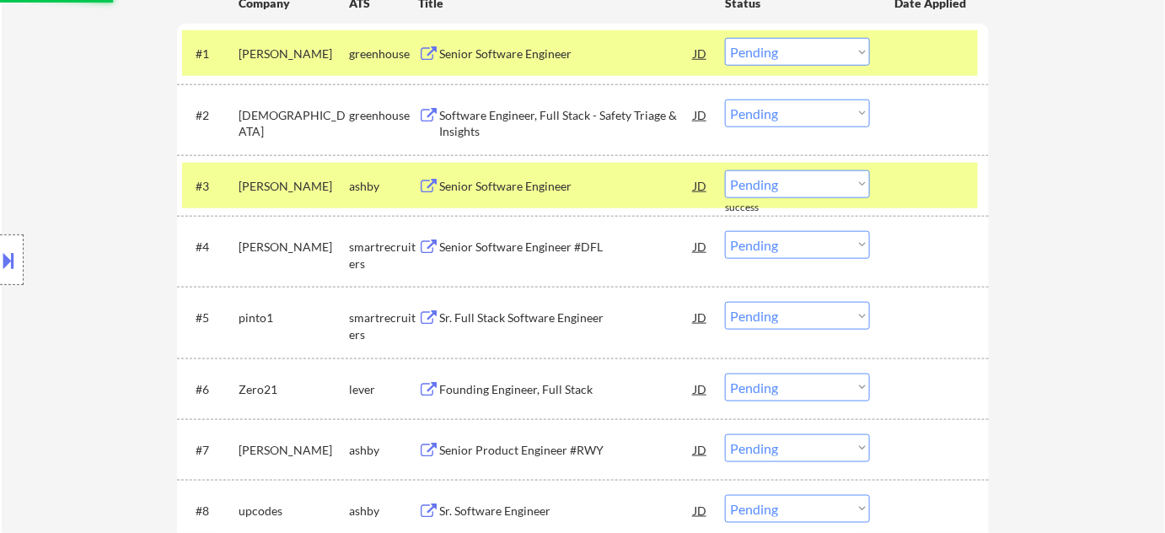
scroll to position [536, 0]
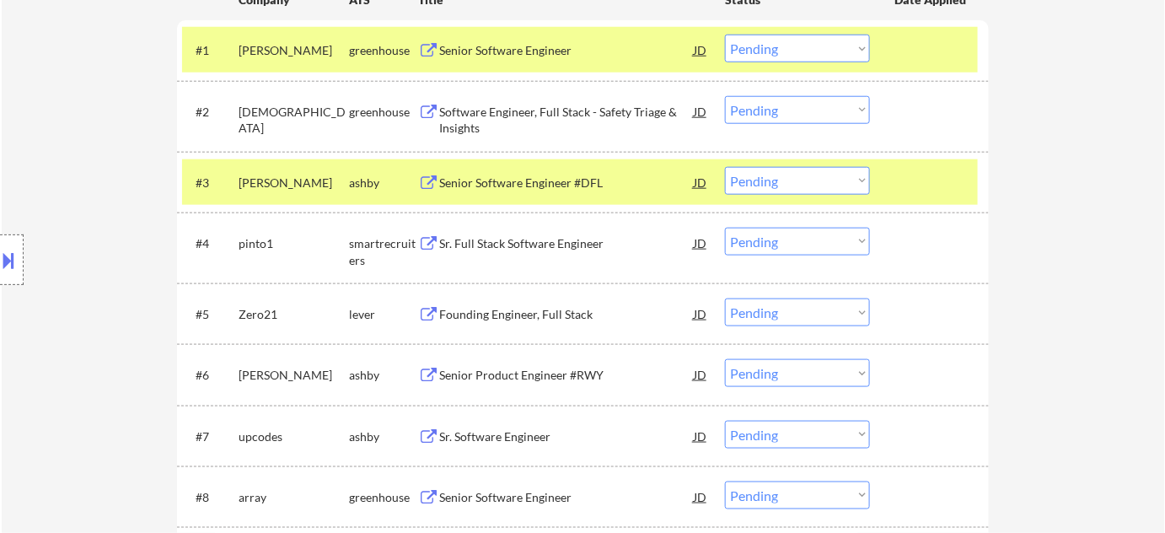
click at [528, 244] on div "Sr. Full Stack Software Engineer" at bounding box center [566, 243] width 255 height 17
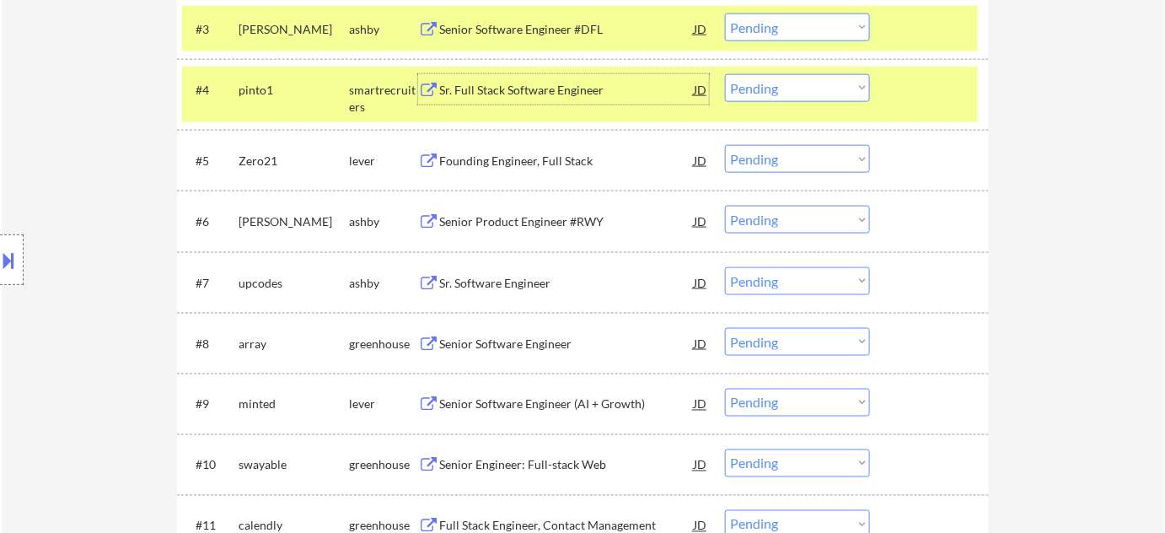
scroll to position [766, 0]
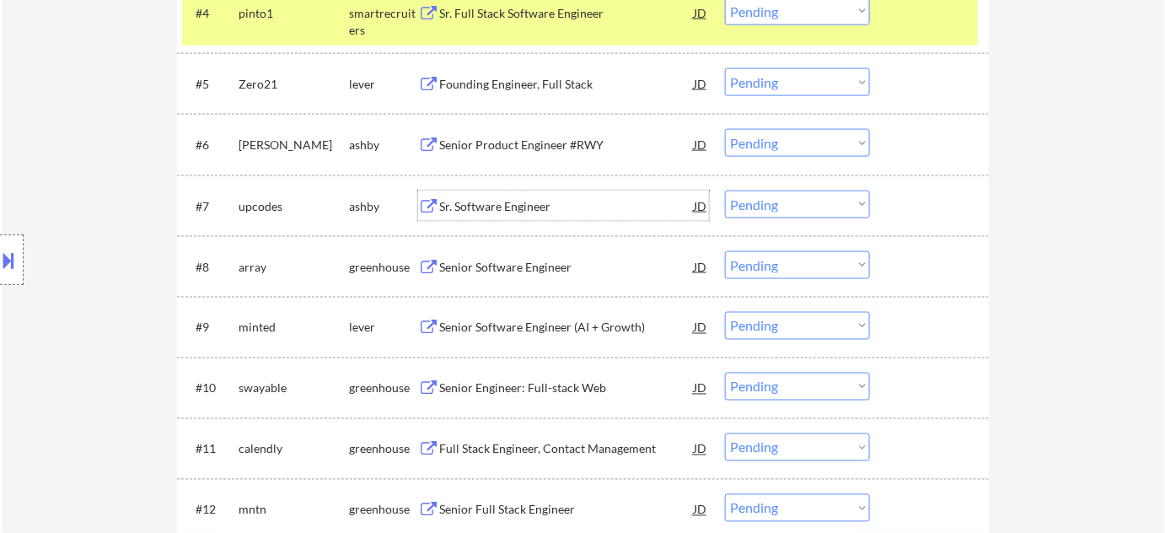
click at [503, 212] on div "Sr. Software Engineer" at bounding box center [566, 206] width 255 height 17
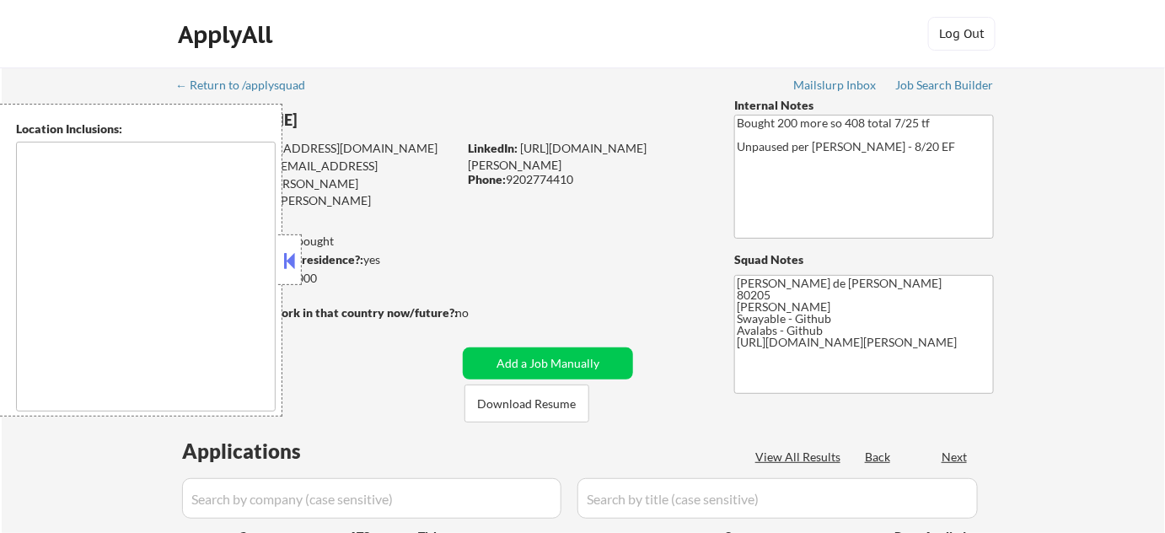
type textarea "[GEOGRAPHIC_DATA], [GEOGRAPHIC_DATA] [GEOGRAPHIC_DATA], [GEOGRAPHIC_DATA], [GEO…"
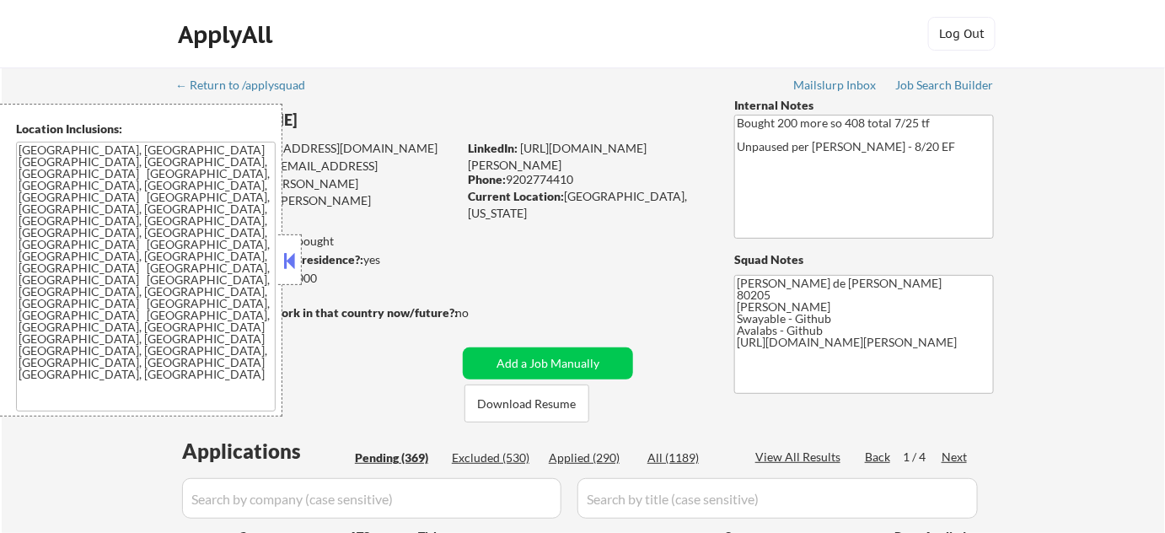
select select ""pending""
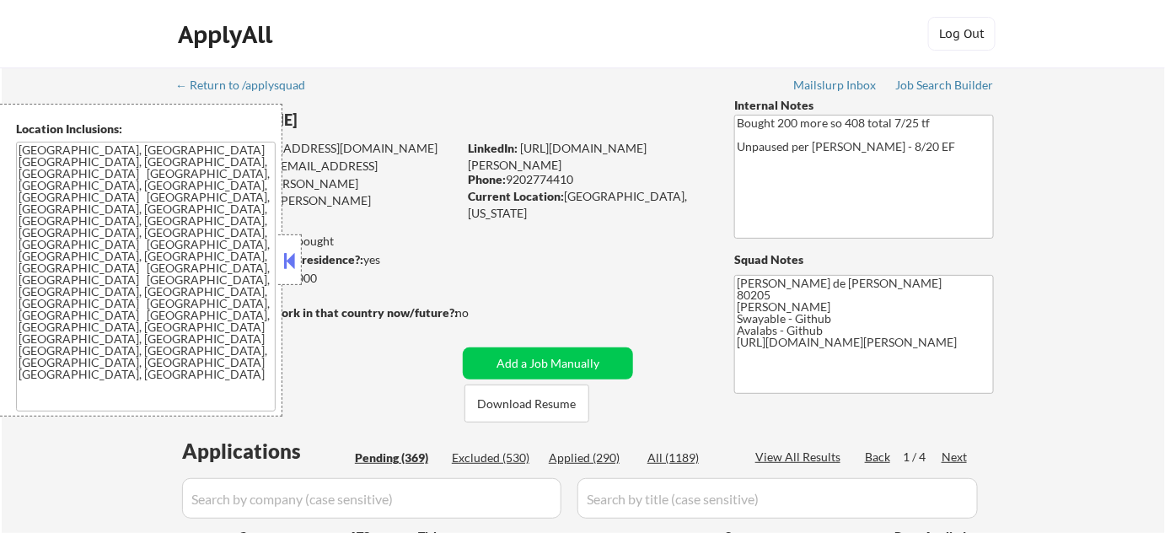
select select ""pending""
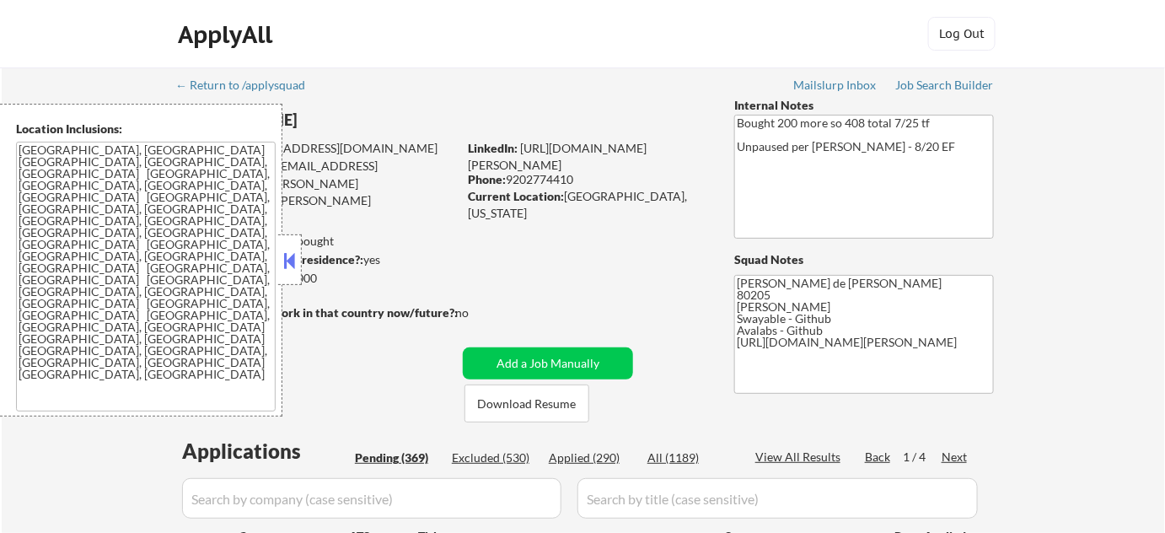
select select ""pending""
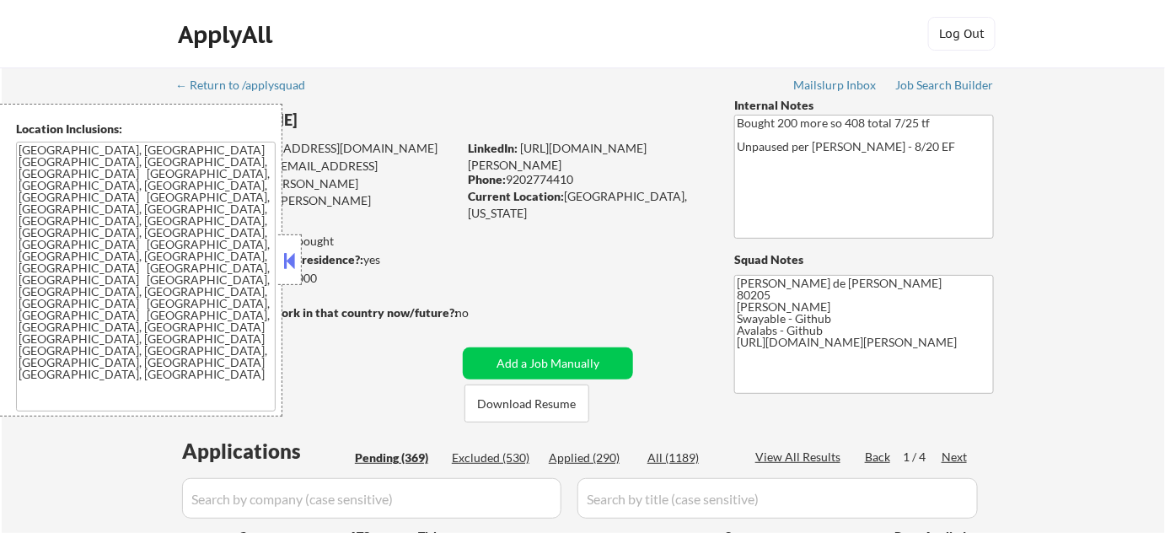
select select ""pending""
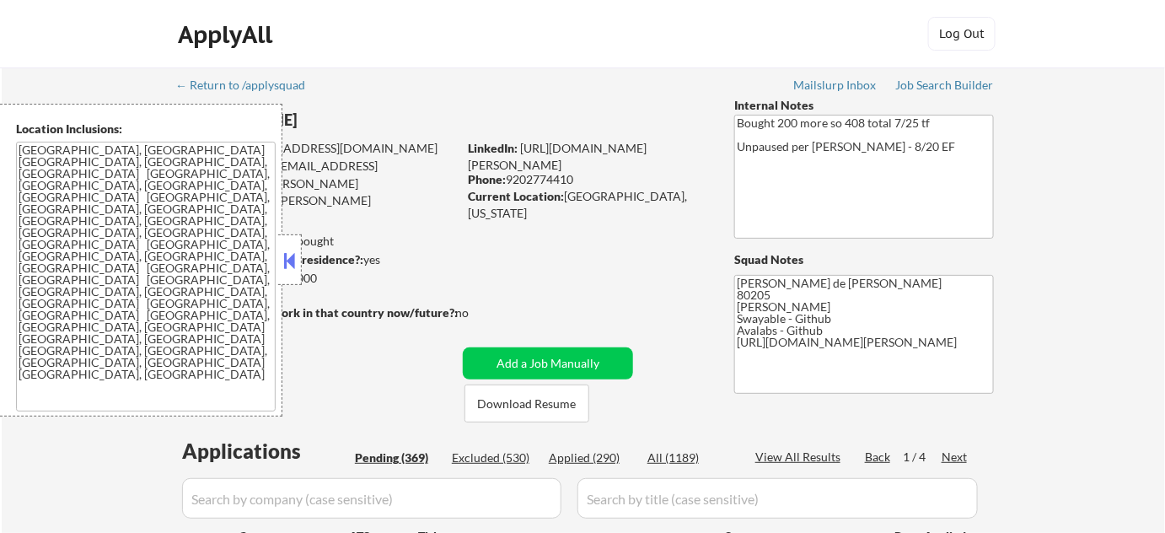
select select ""pending""
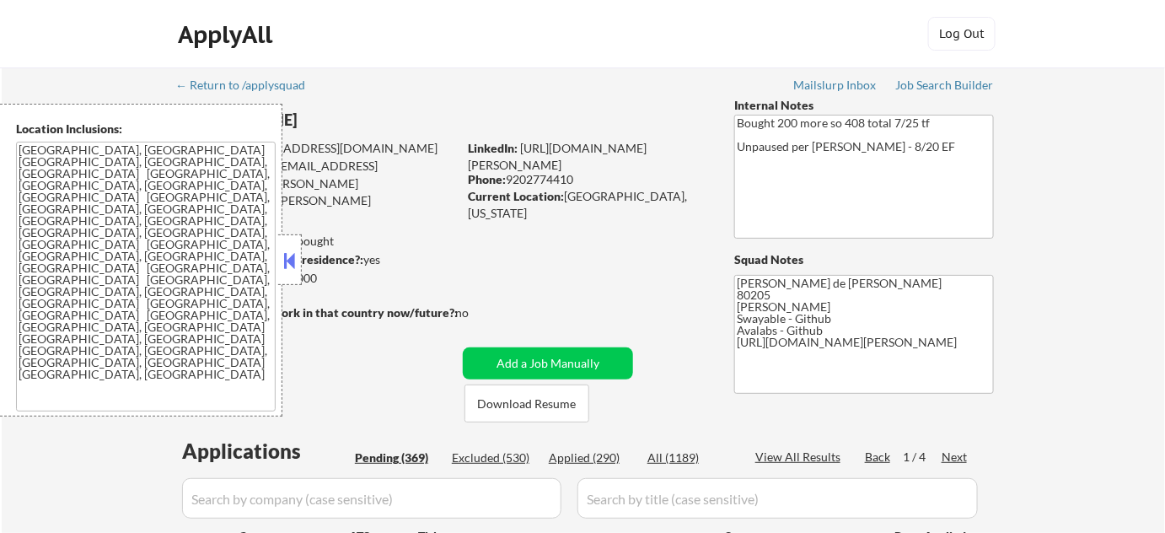
select select ""pending""
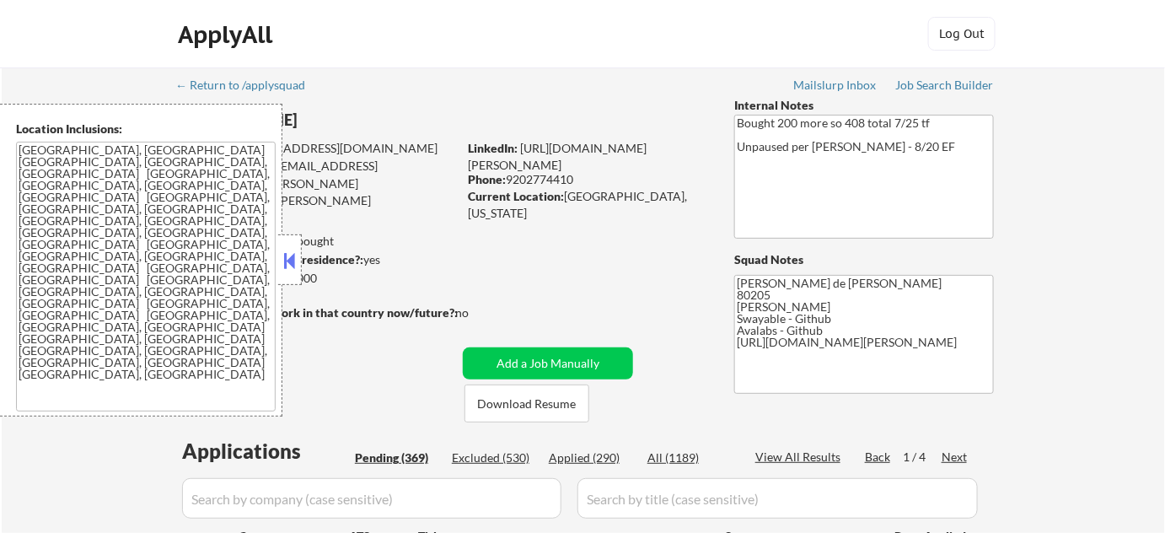
select select ""pending""
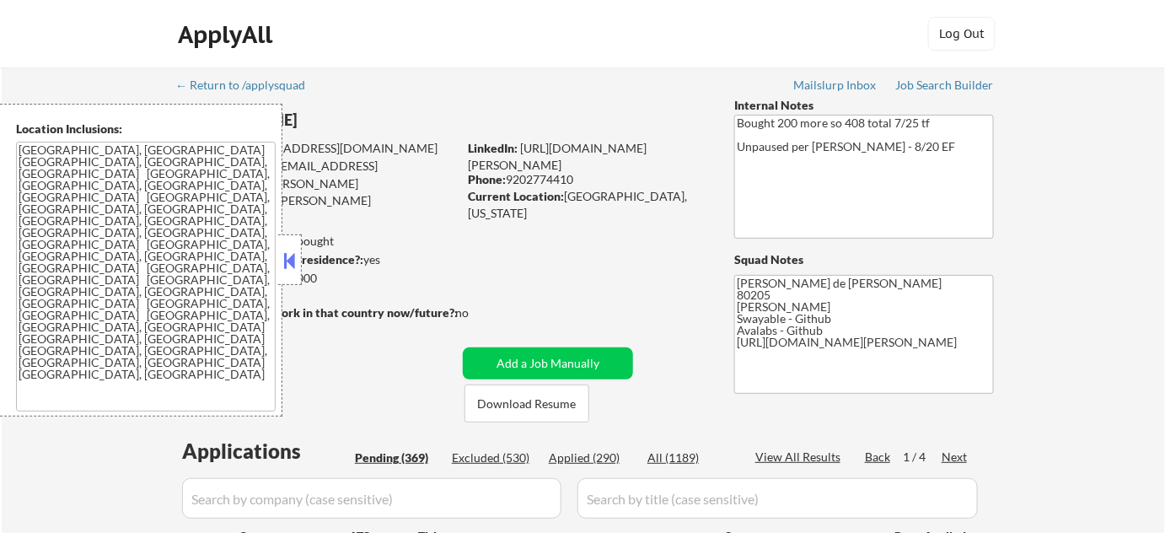
select select ""pending""
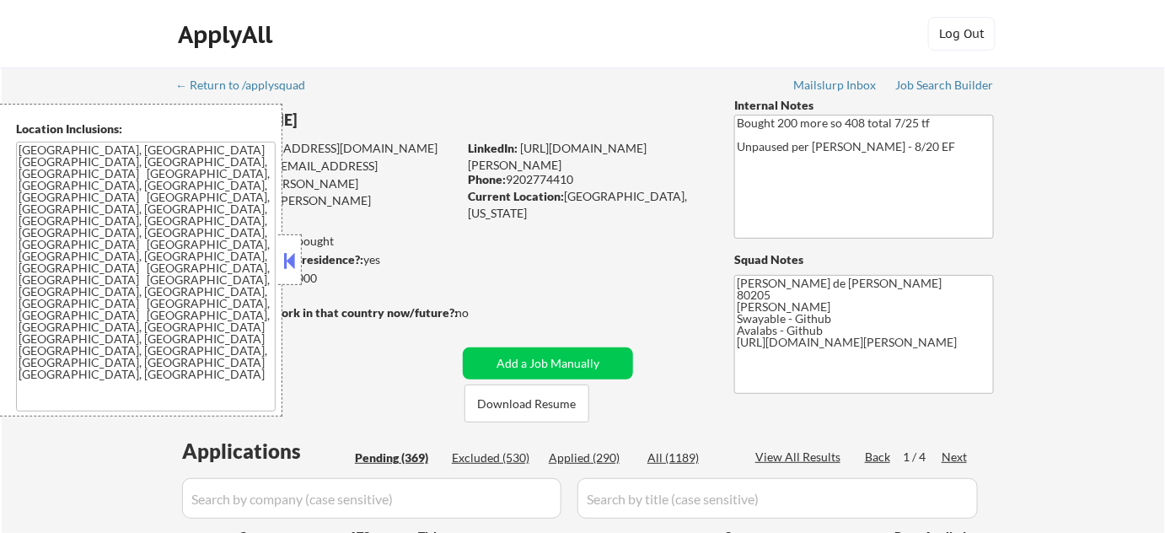
select select ""pending""
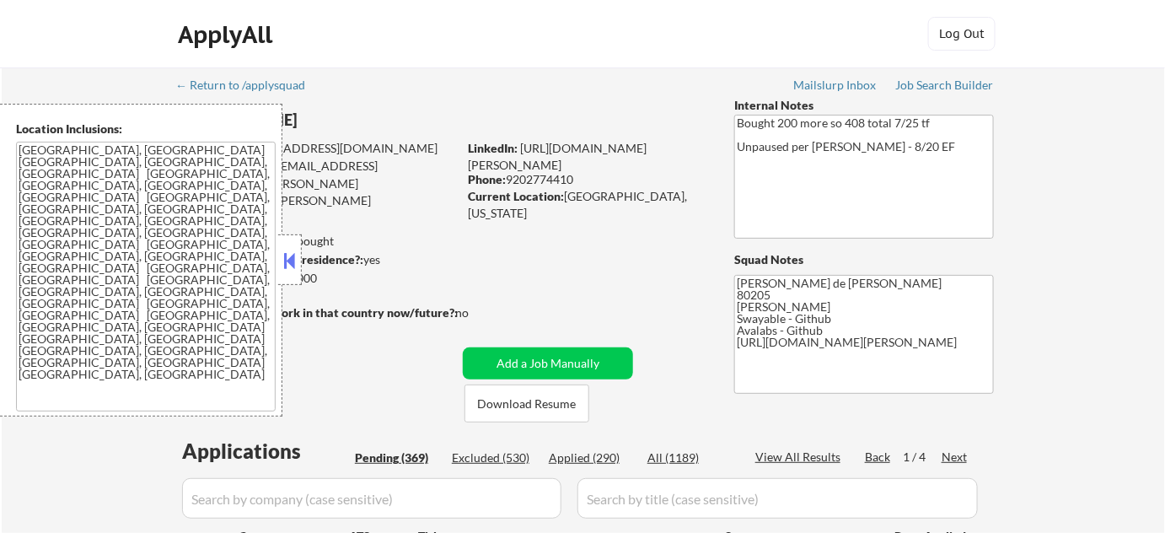
select select ""pending""
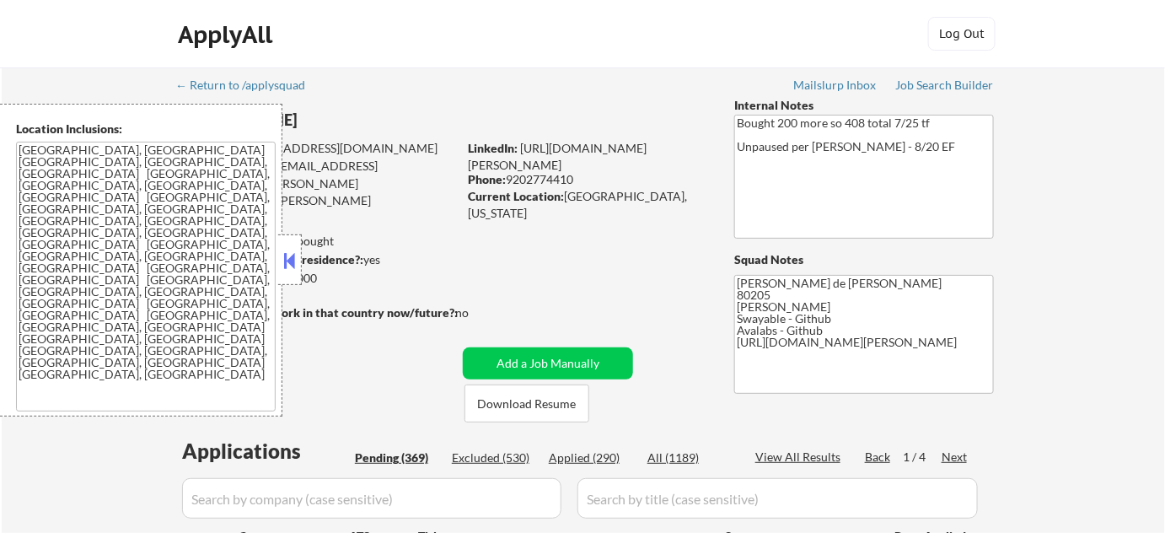
select select ""pending""
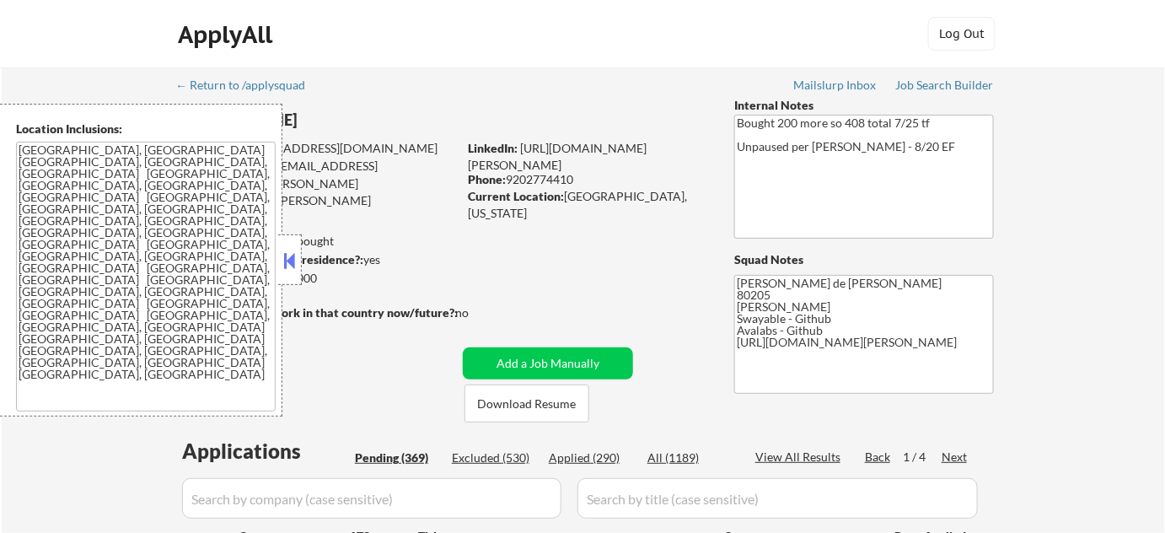
select select ""pending""
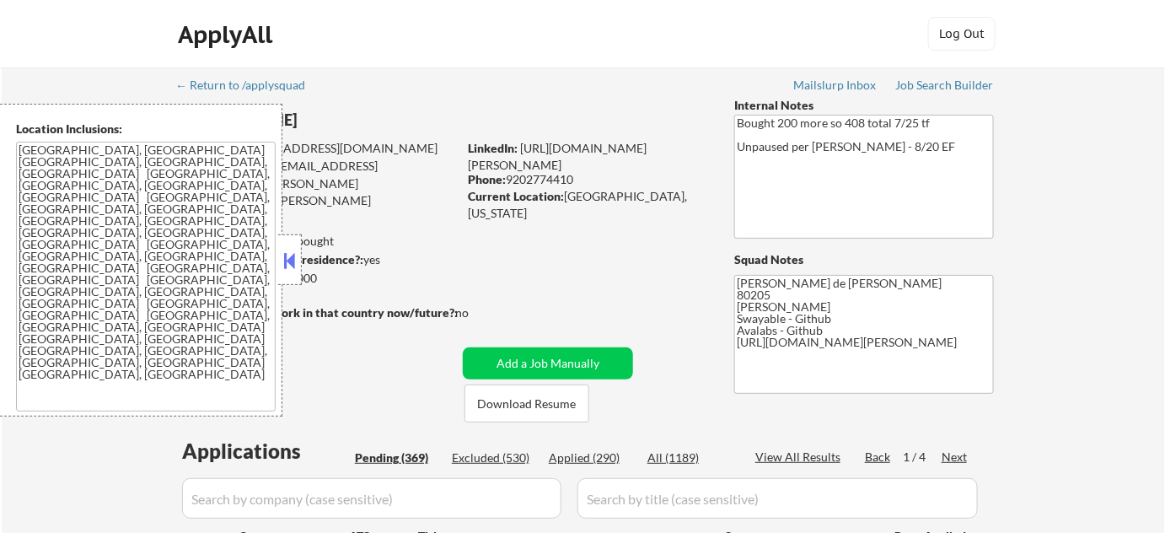
select select ""pending""
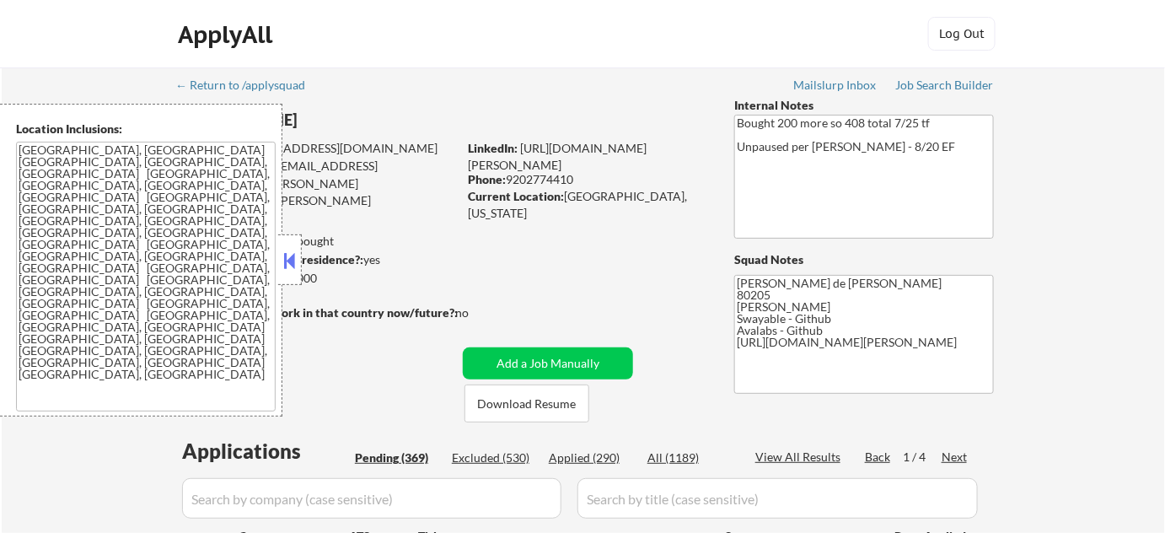
select select ""pending""
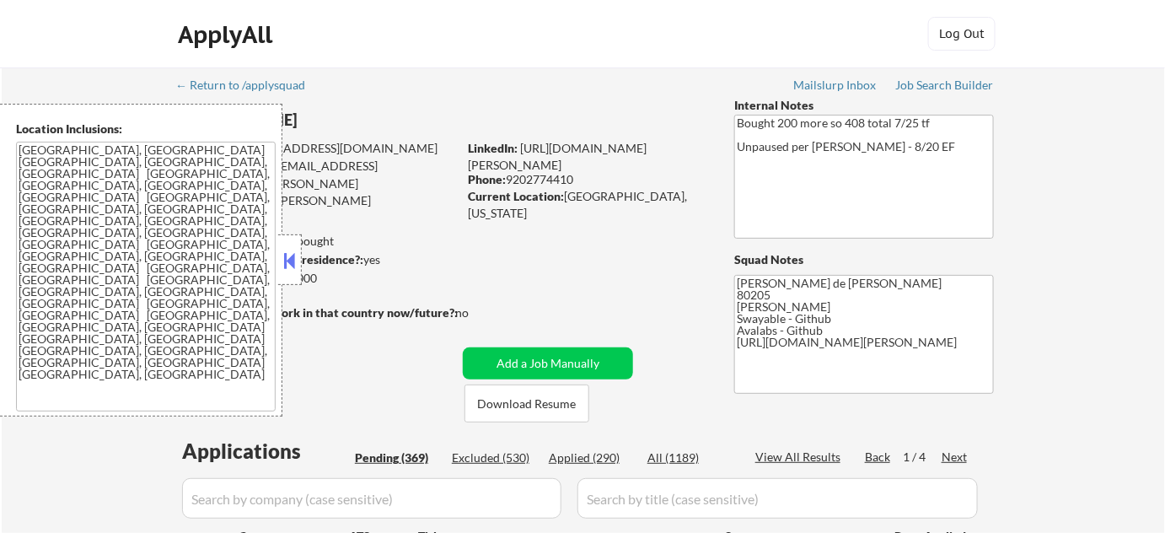
select select ""pending""
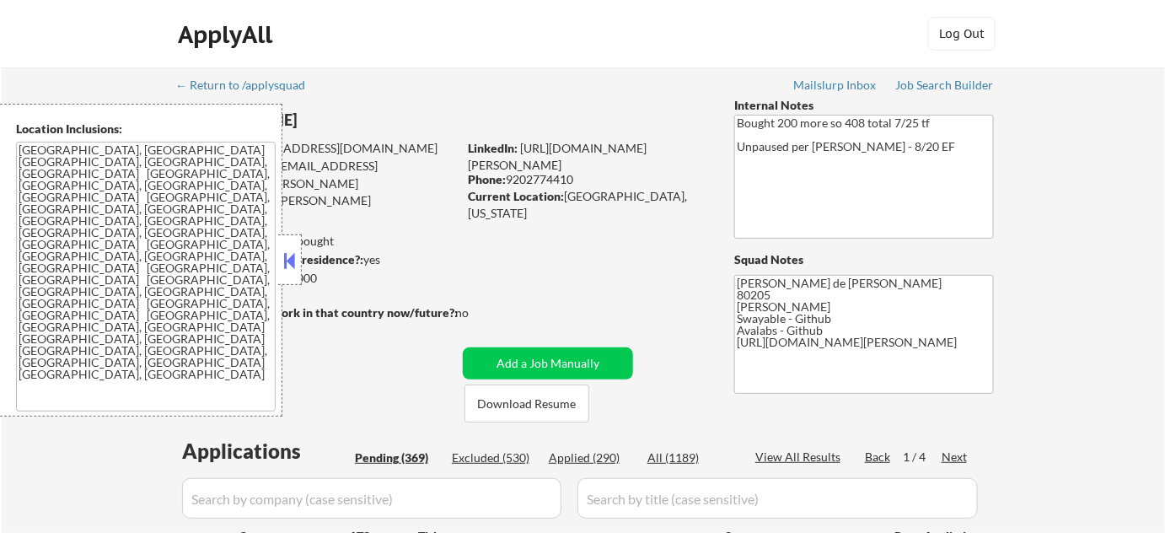
select select ""pending""
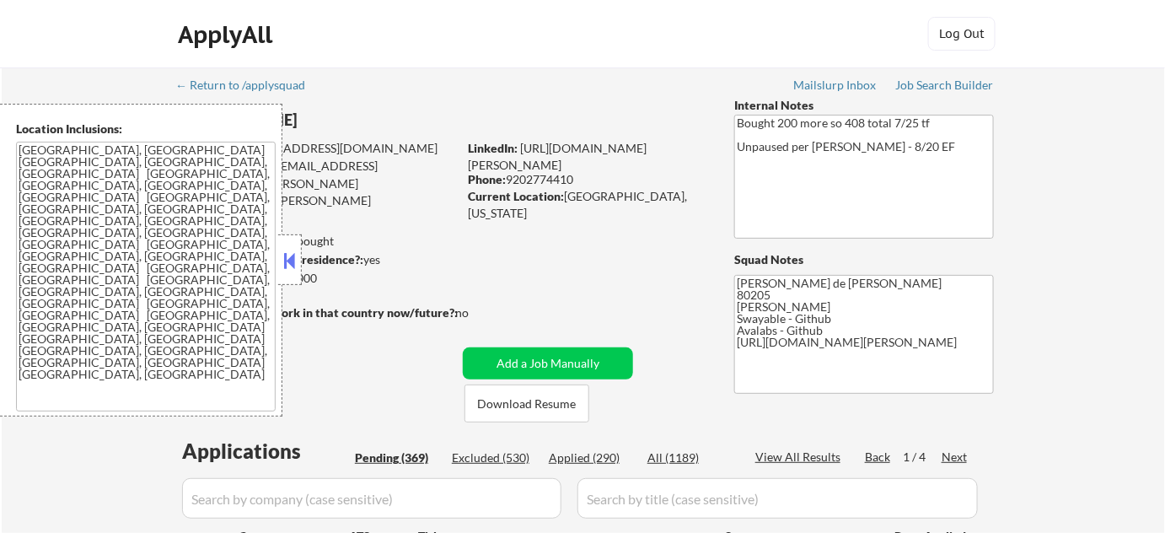
select select ""pending""
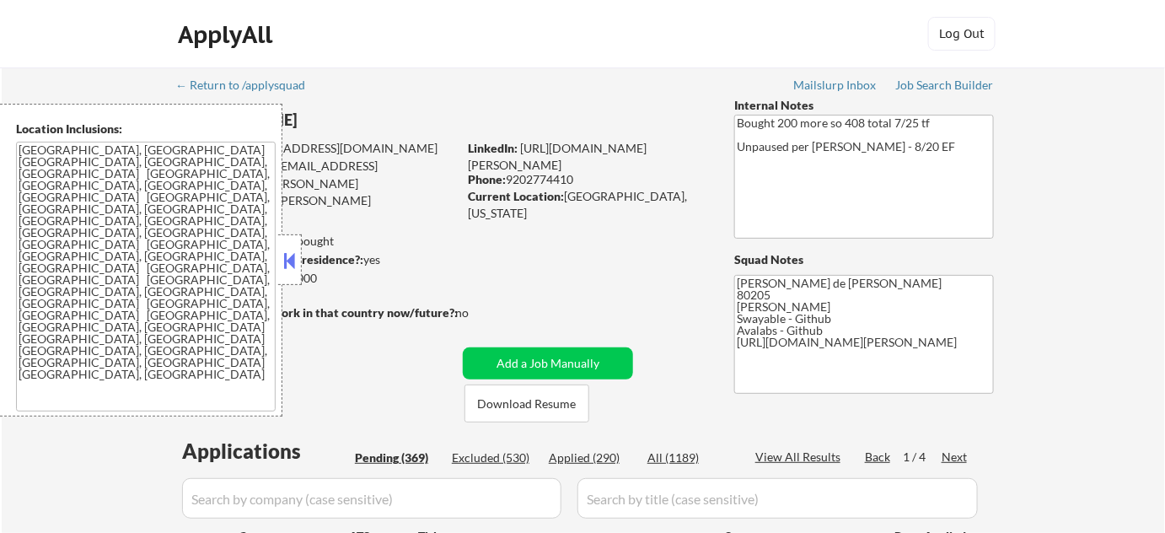
select select ""pending""
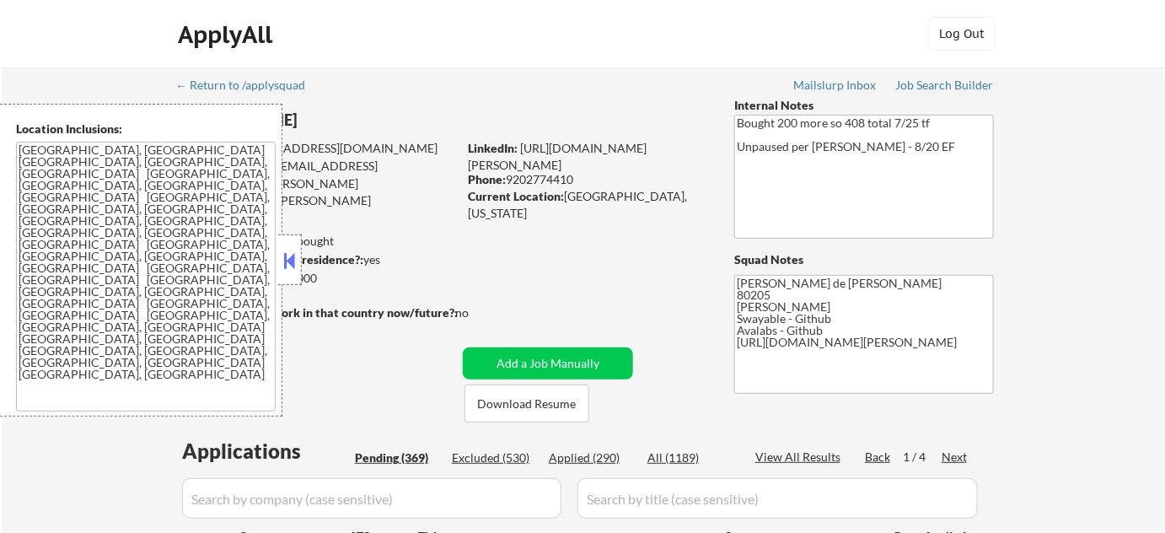
select select ""pending""
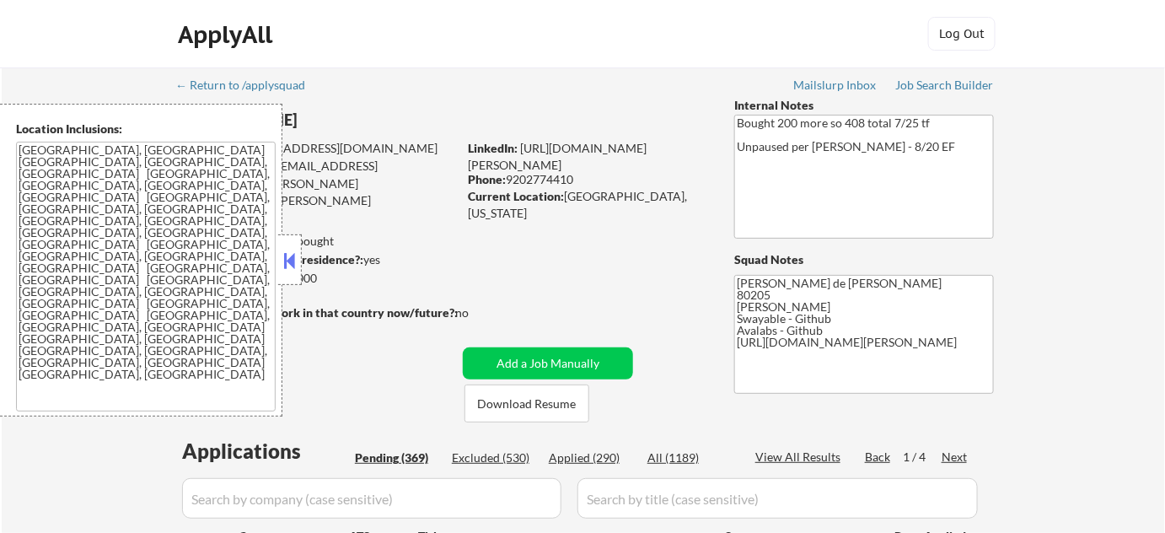
select select ""pending""
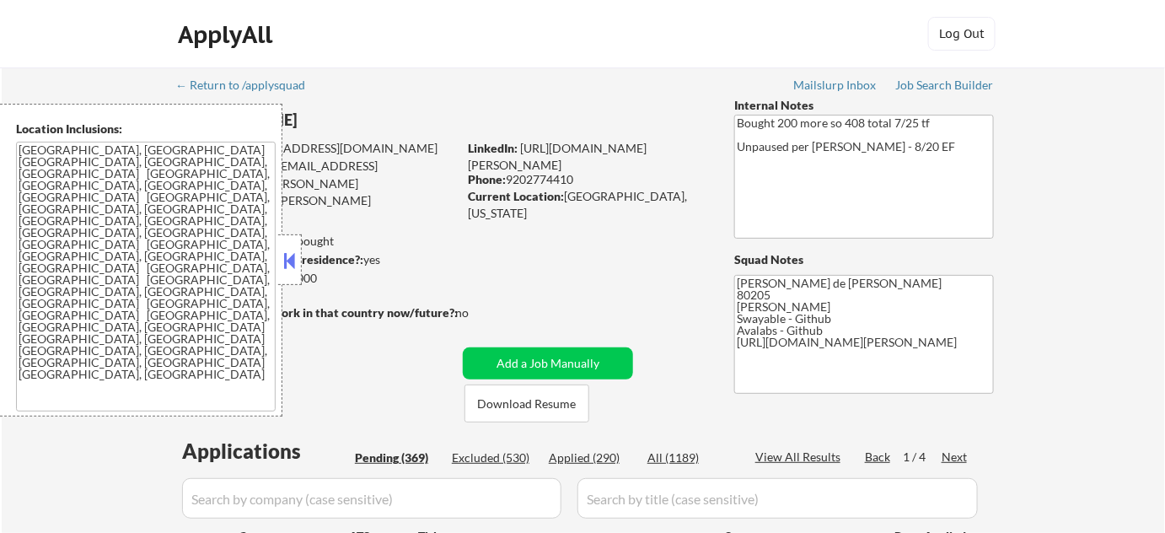
select select ""pending""
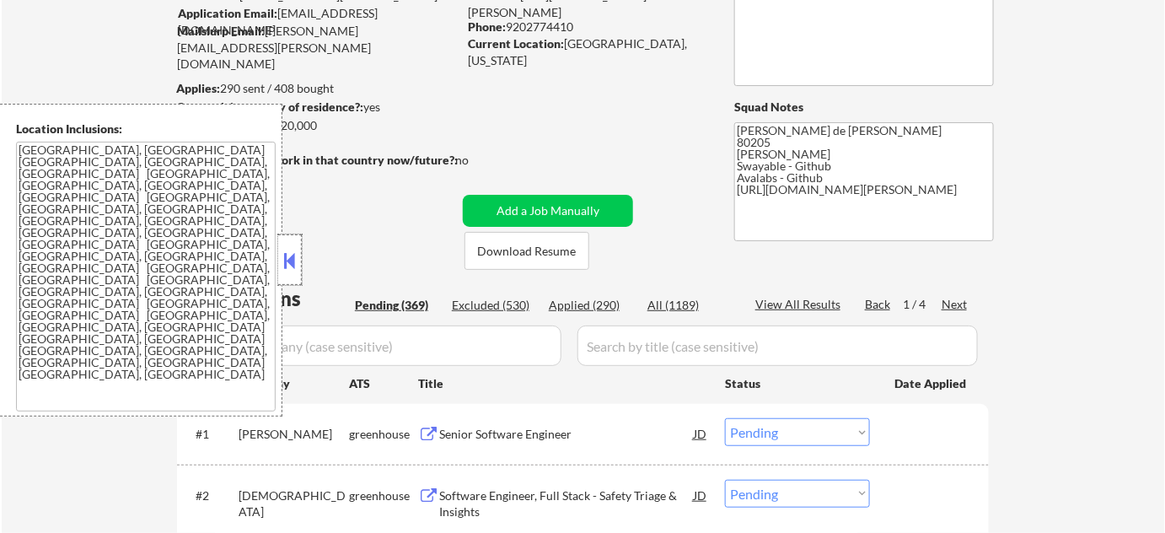
click at [298, 271] on div at bounding box center [290, 259] width 24 height 51
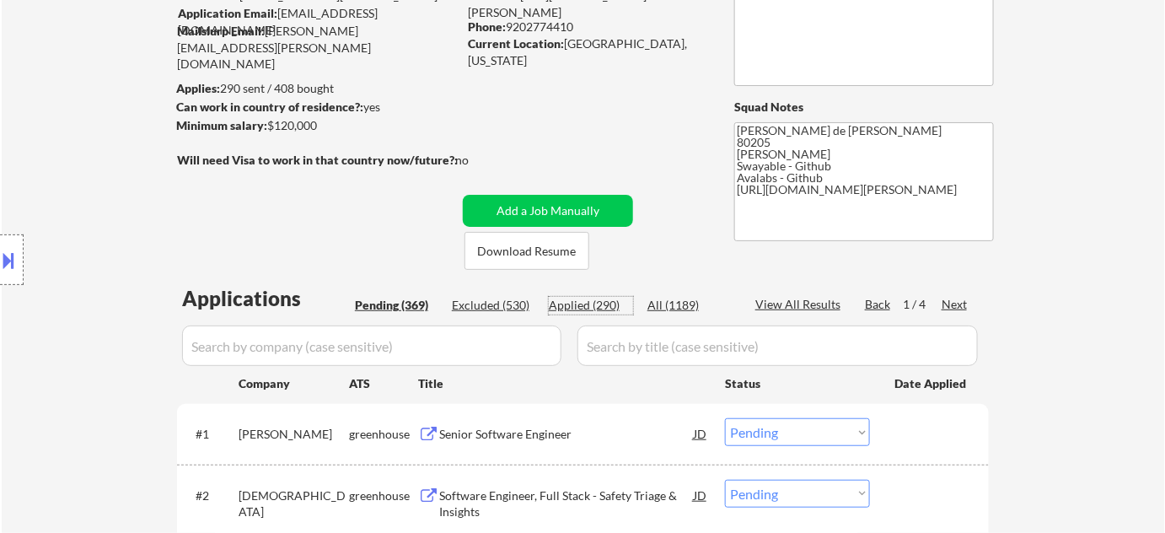
click at [586, 307] on div "Applied (290)" at bounding box center [591, 305] width 84 height 17
click at [517, 330] on input "input" at bounding box center [371, 345] width 379 height 40
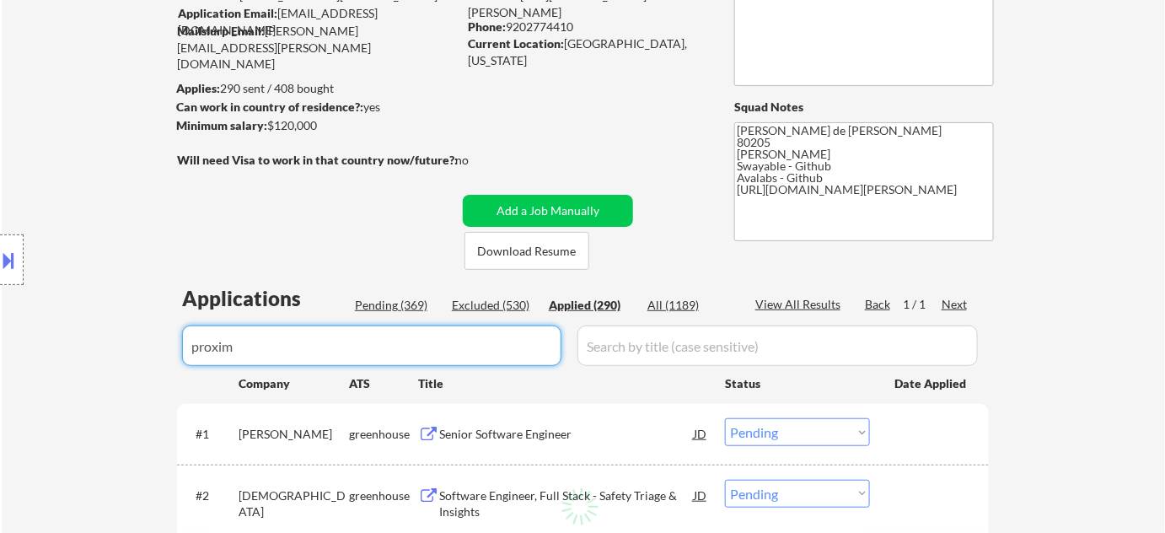
type input "proxima"
select select ""applied""
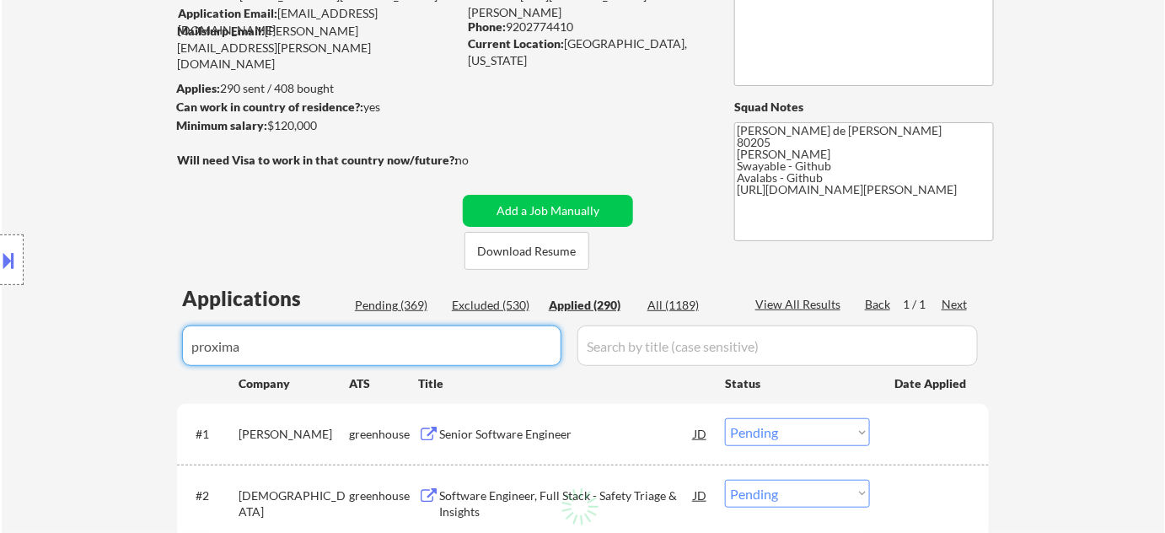
select select ""applied""
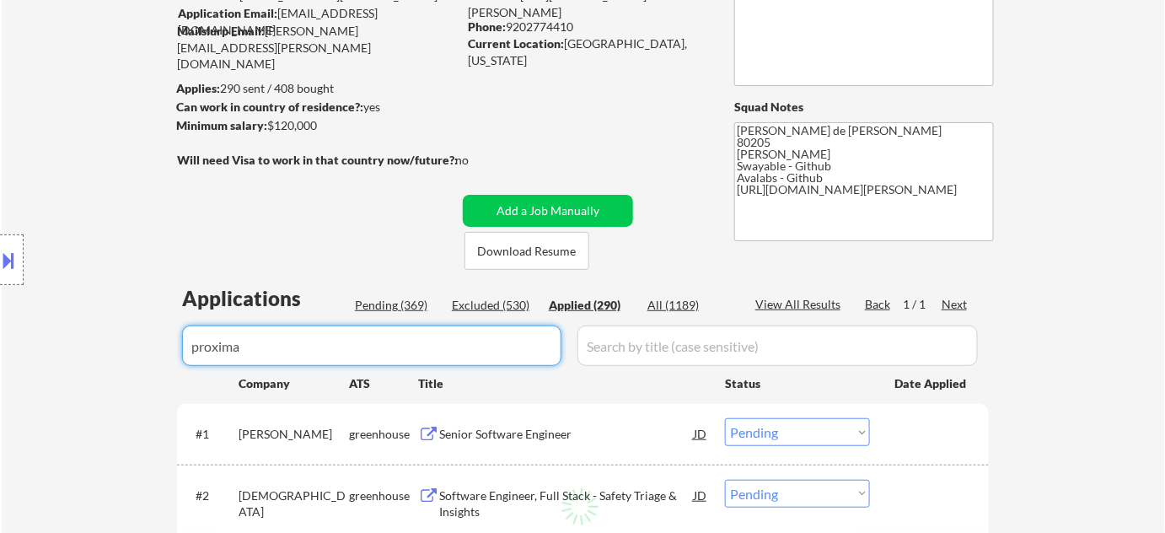
select select ""applied""
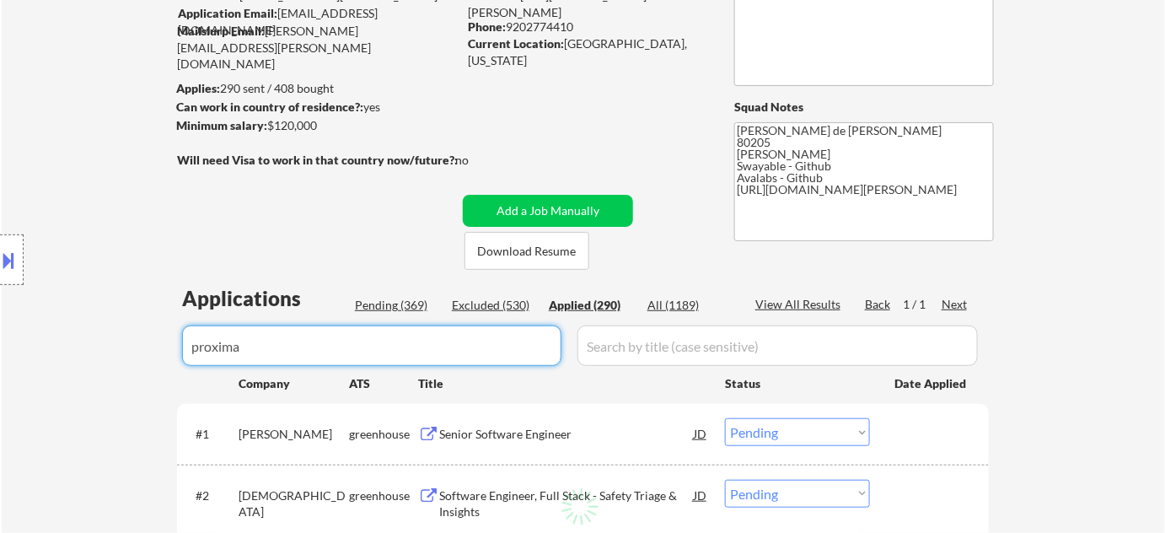
select select ""applied""
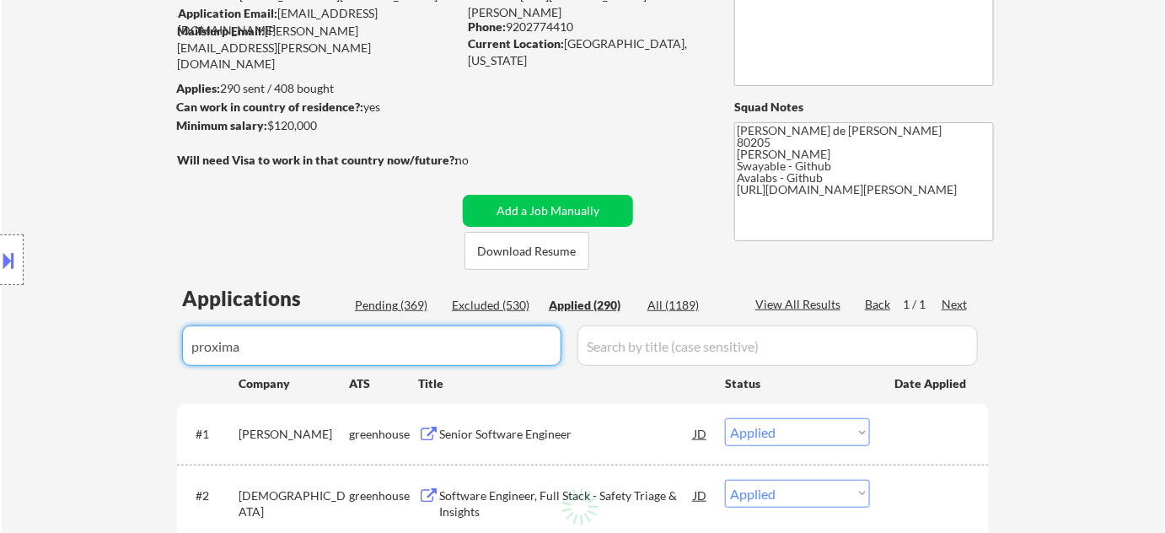
select select ""applied""
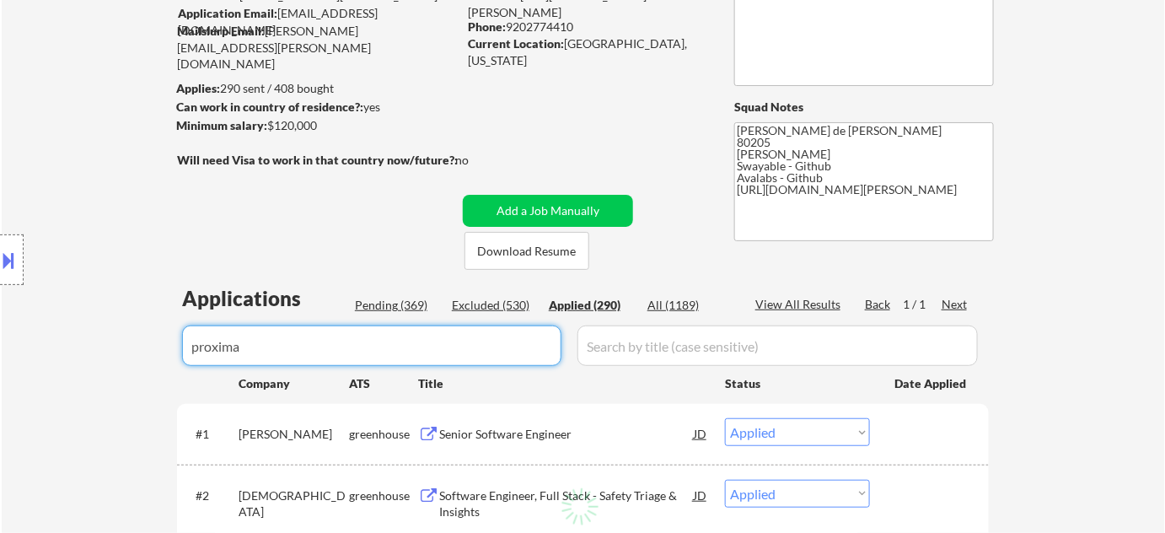
select select ""applied""
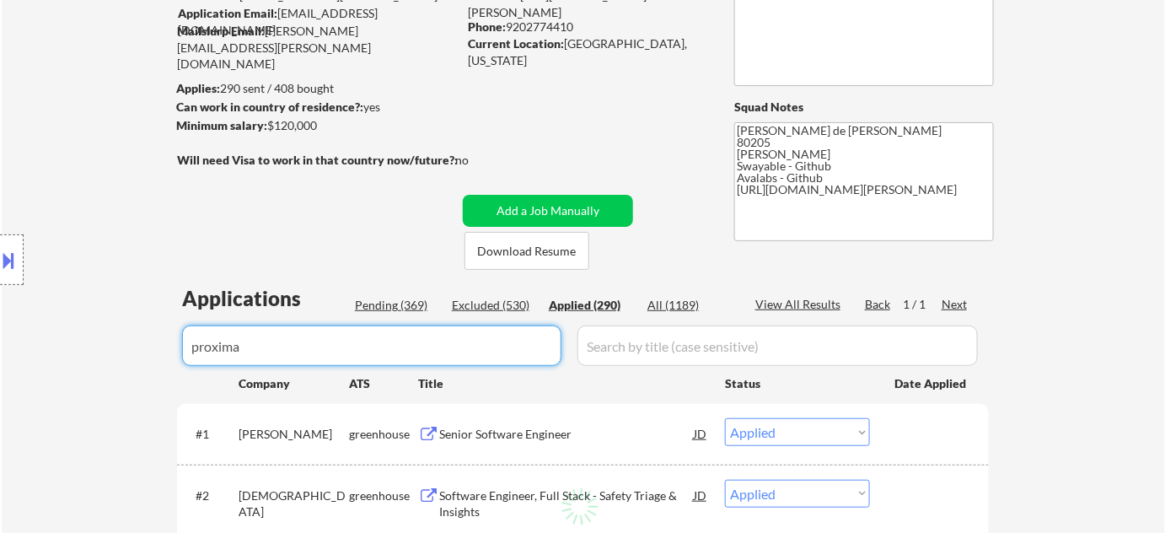
select select ""applied""
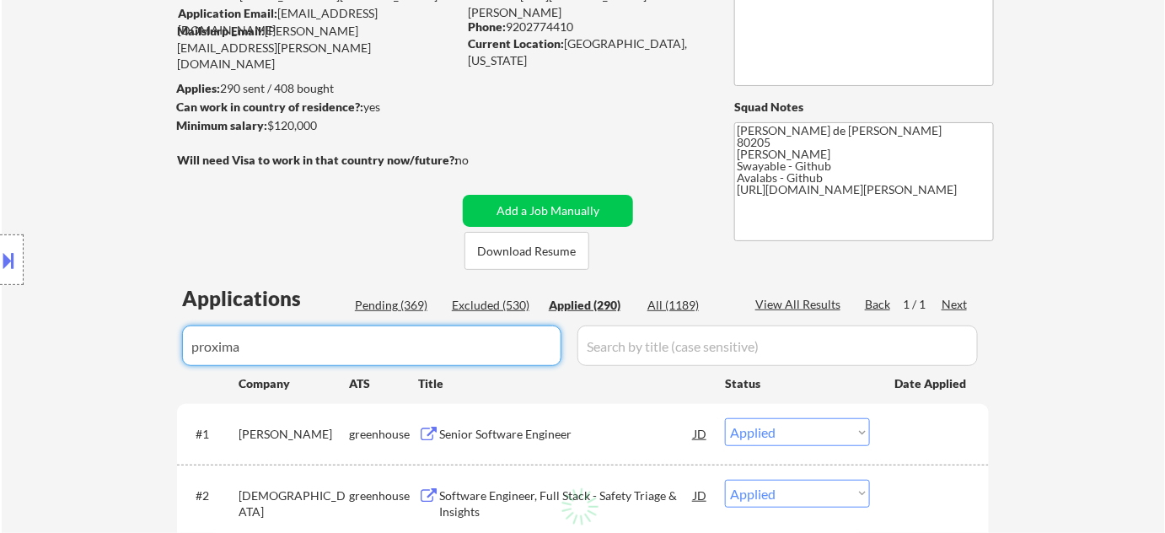
select select ""applied""
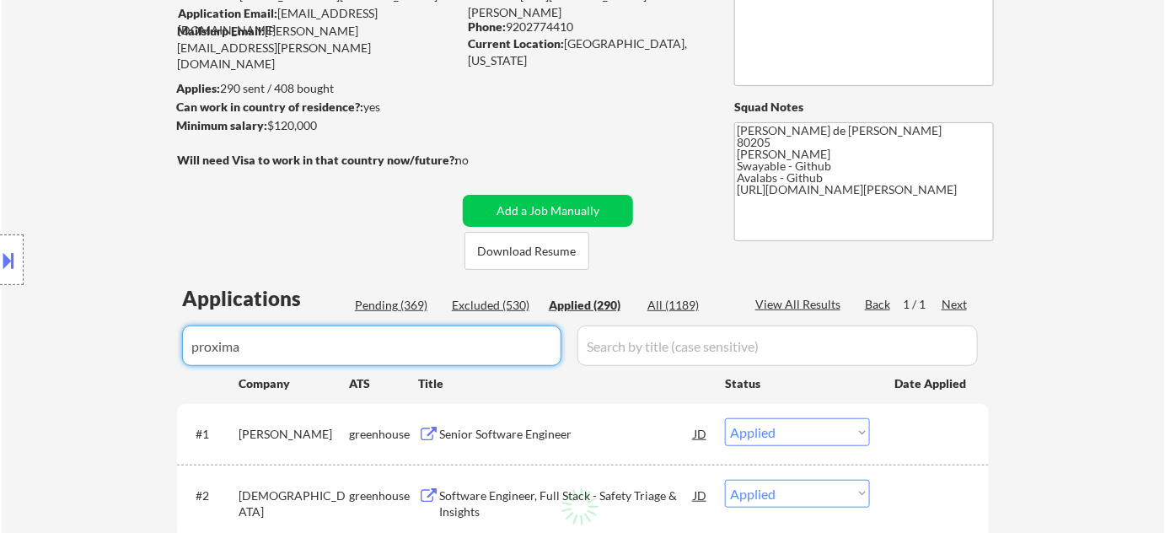
select select ""applied""
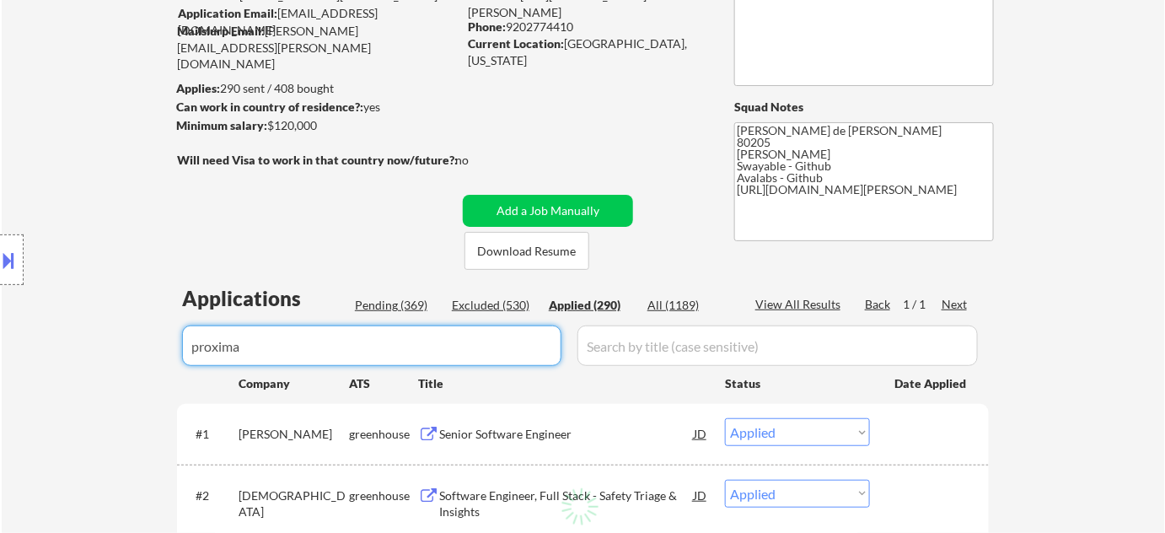
select select ""applied""
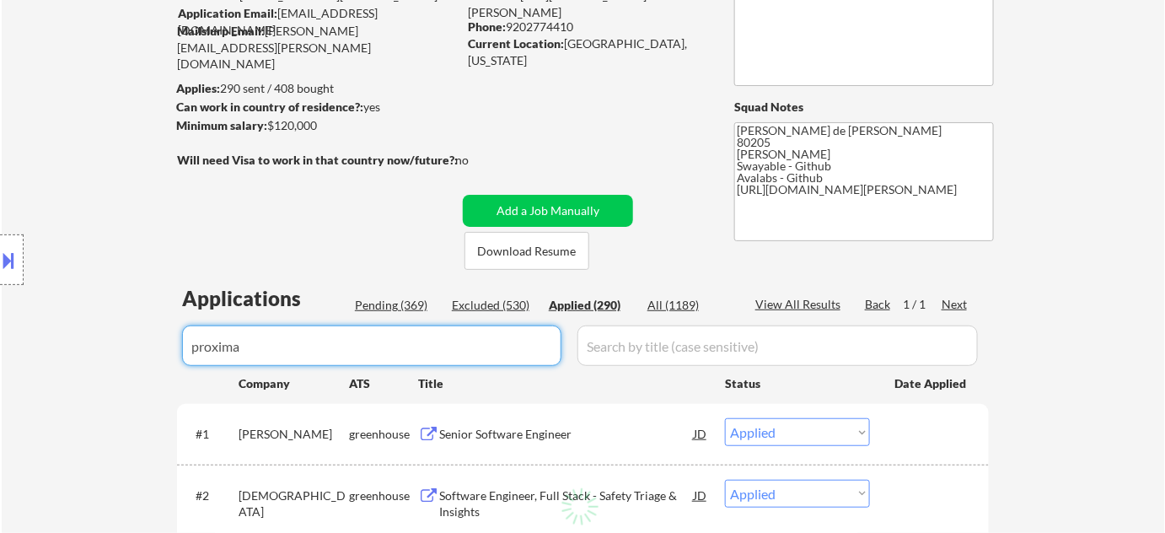
select select ""applied""
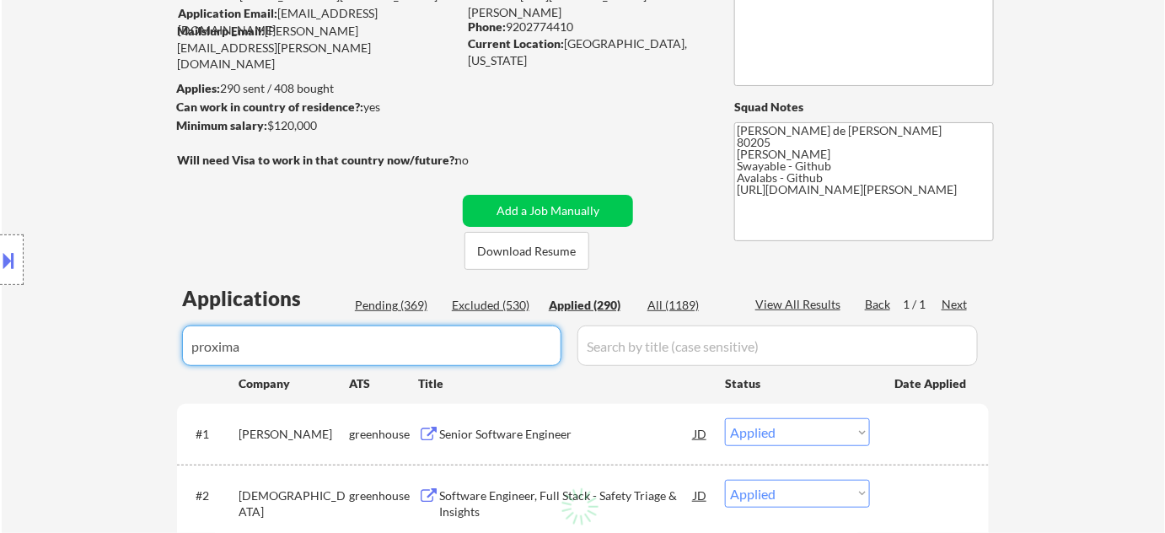
select select ""applied""
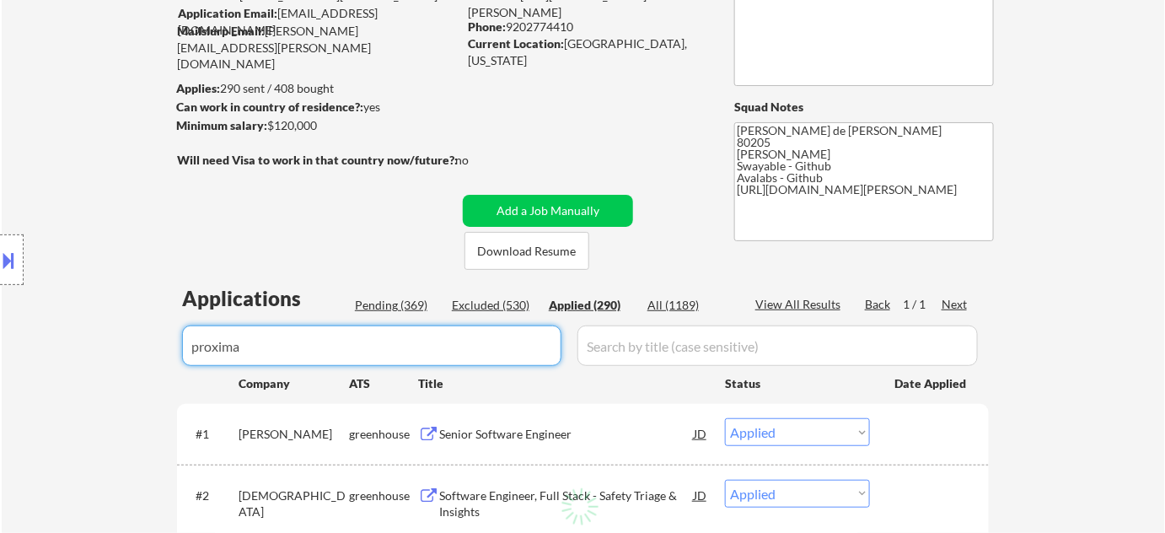
select select ""applied""
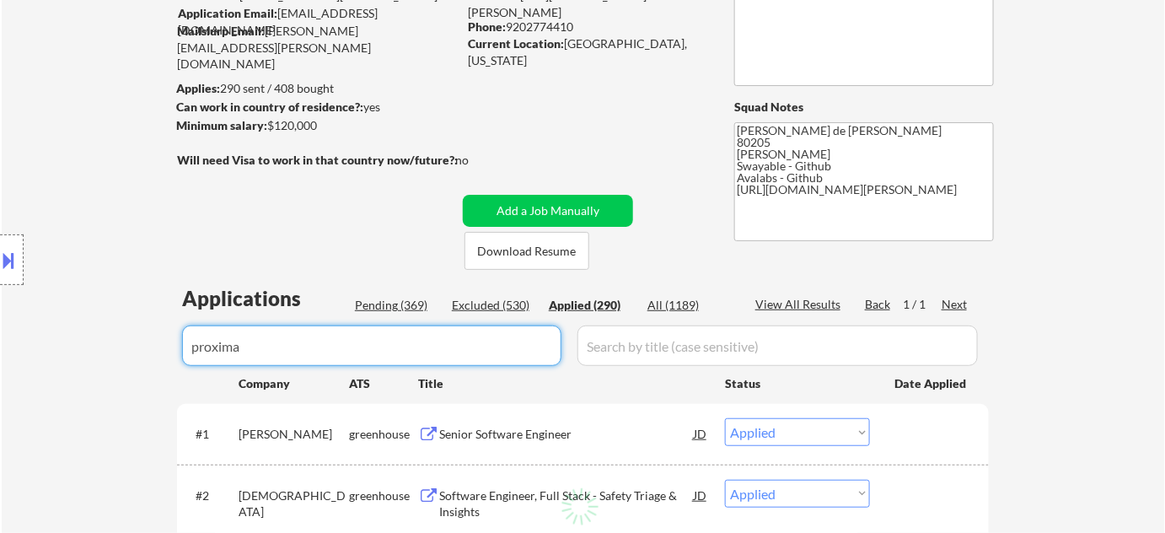
select select ""applied""
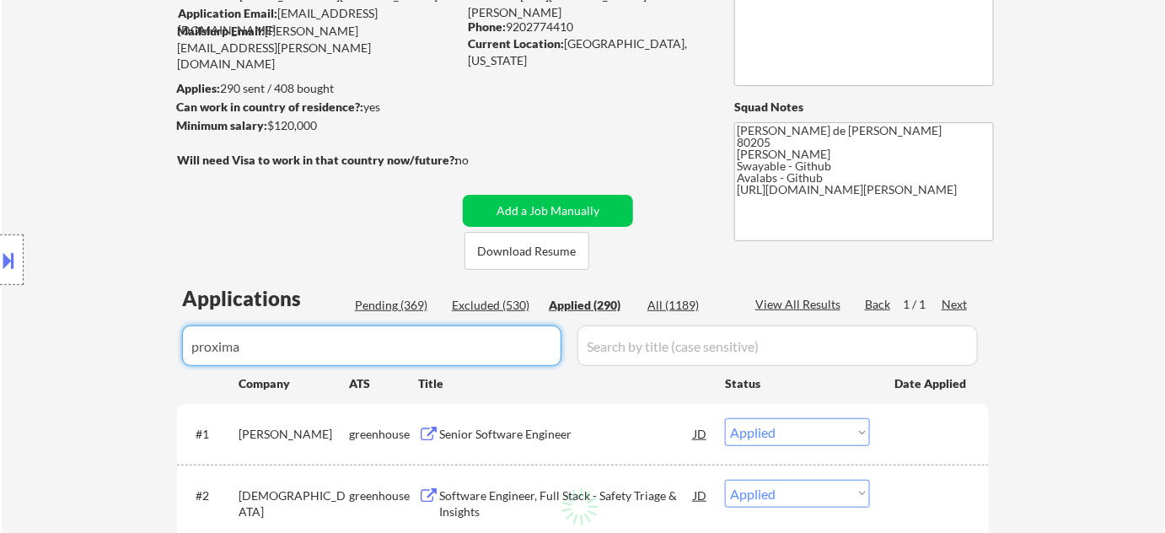
select select ""applied""
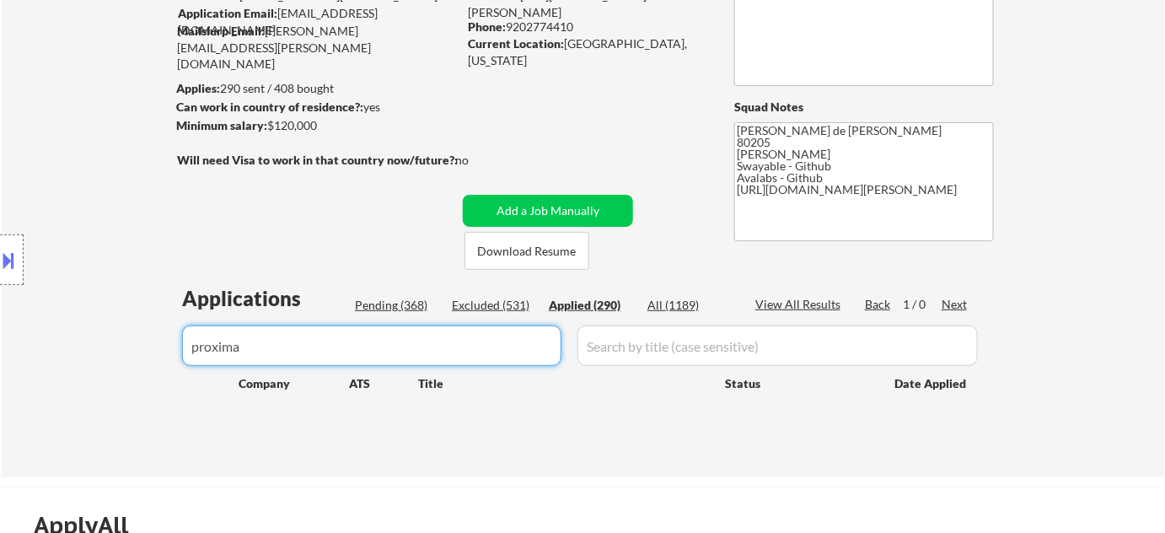
drag, startPoint x: 308, startPoint y: 359, endPoint x: 100, endPoint y: 352, distance: 208.3
click at [128, 358] on body "← Return to /applysquad Mailslurp Inbox Job Search Builder Adam Gusky User Emai…" at bounding box center [582, 113] width 1165 height 533
type input "upcode"
select select ""applied""
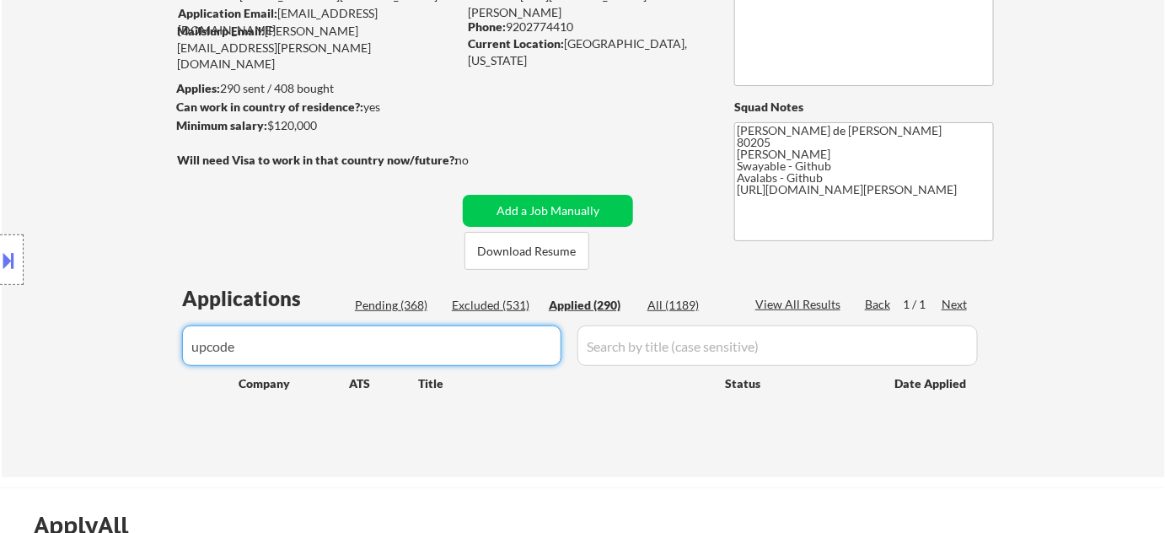
select select ""applied""
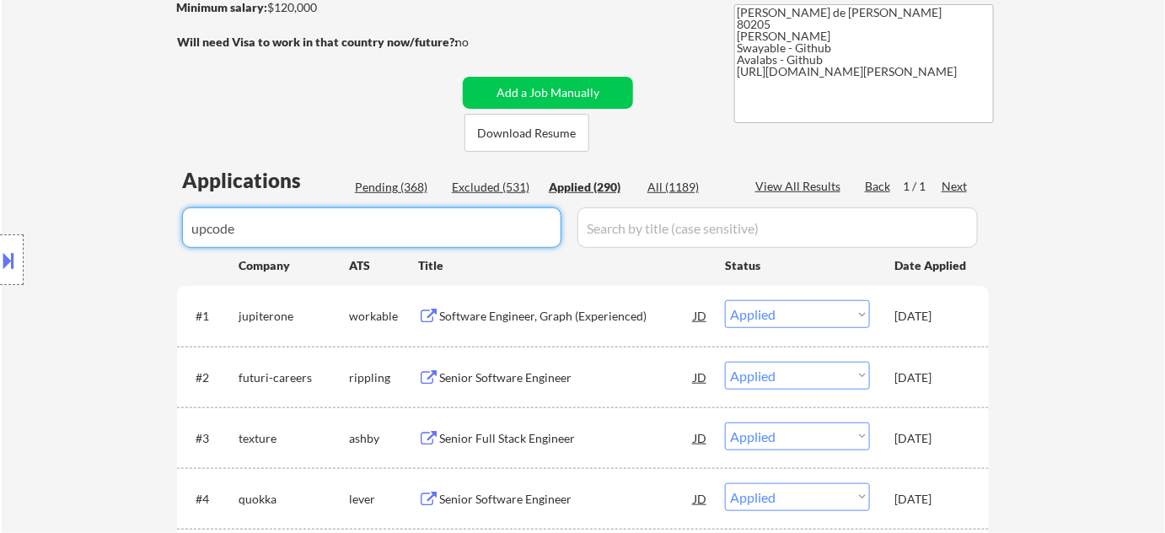
scroll to position [306, 0]
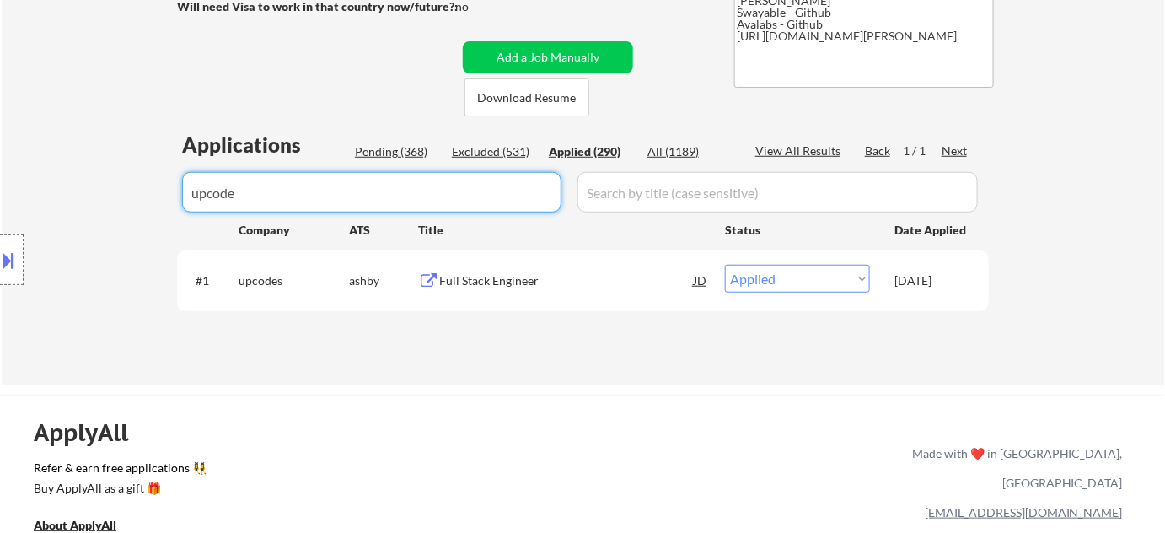
type input "upcode"
